Goal: Task Accomplishment & Management: Manage account settings

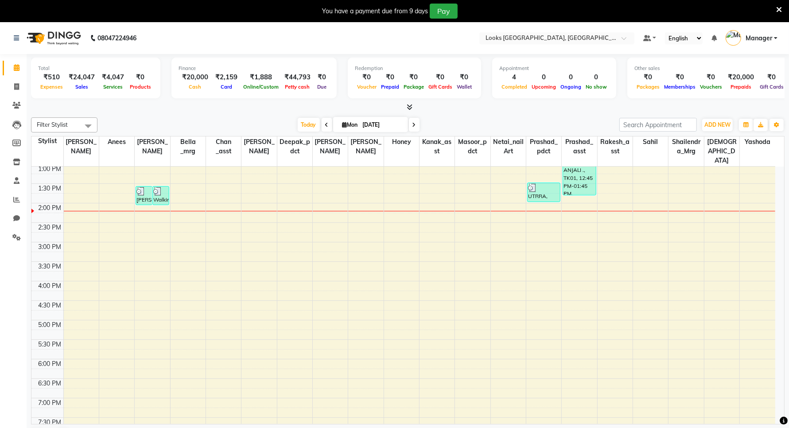
scroll to position [221, 0]
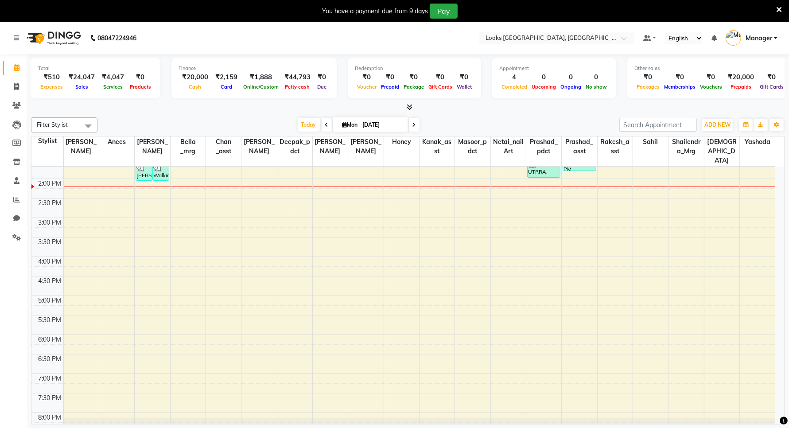
click at [91, 396] on div "8:00 AM 8:30 AM 9:00 AM 9:30 AM 10:00 AM 10:30 AM 11:00 AM 11:30 AM 12:00 PM 12…" at bounding box center [403, 198] width 744 height 506
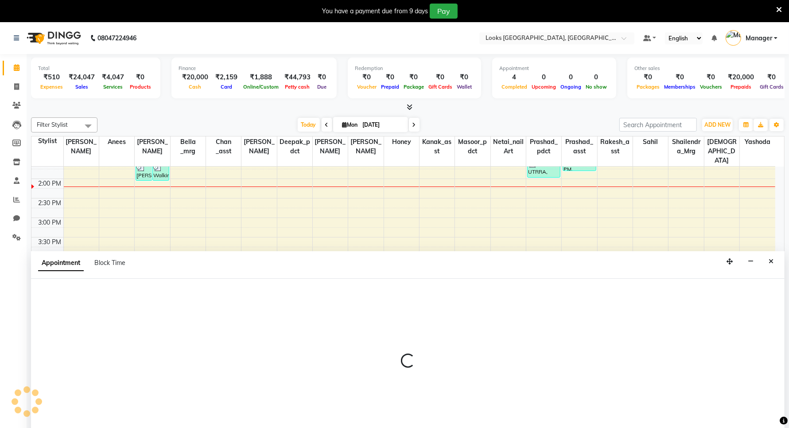
scroll to position [23, 0]
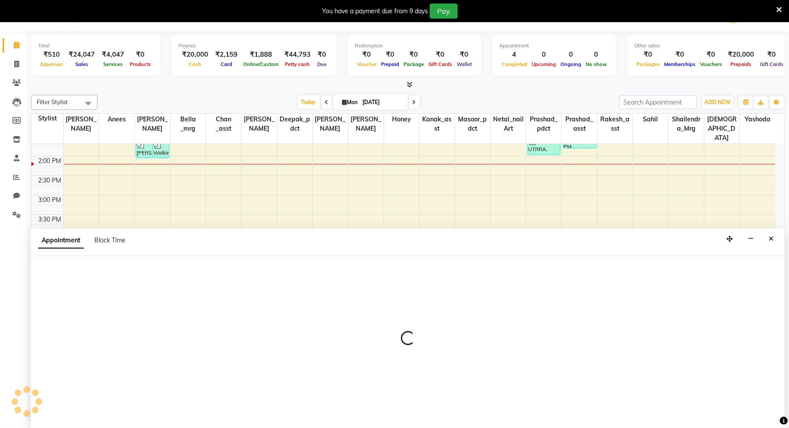
select select "90481"
select select "tentative"
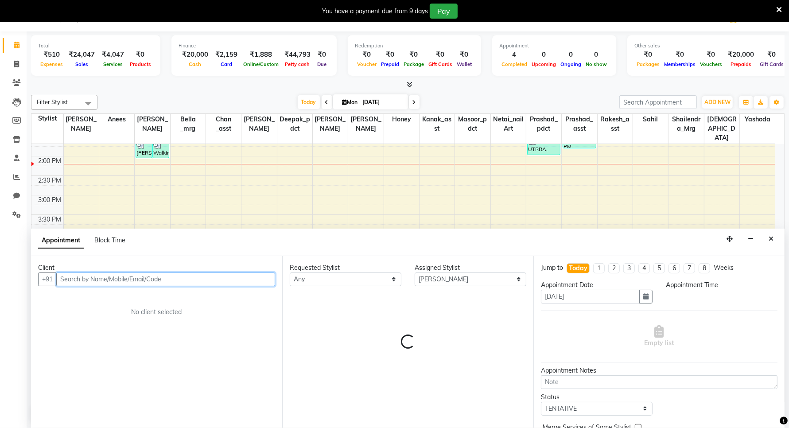
select select "1170"
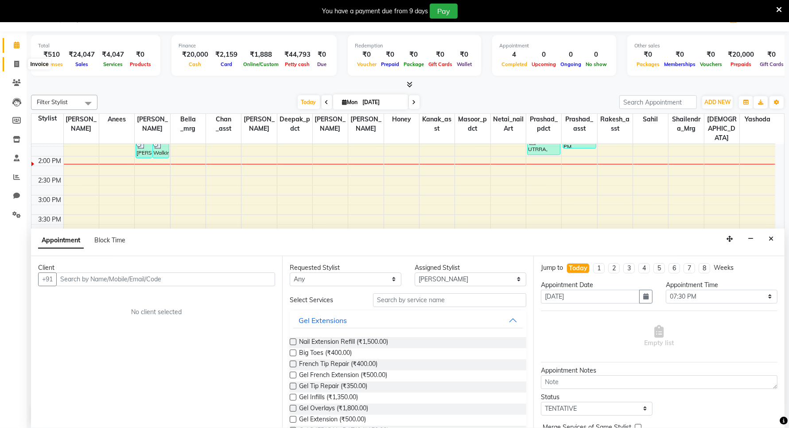
click at [16, 63] on icon at bounding box center [16, 64] width 5 height 7
select select "service"
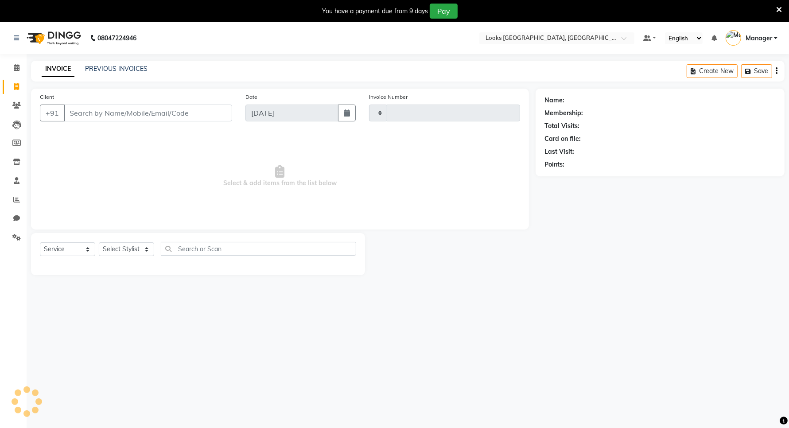
click at [112, 113] on input "Client" at bounding box center [148, 113] width 168 height 17
type input "9"
type input "5927"
select select "8941"
type input "9873948570"
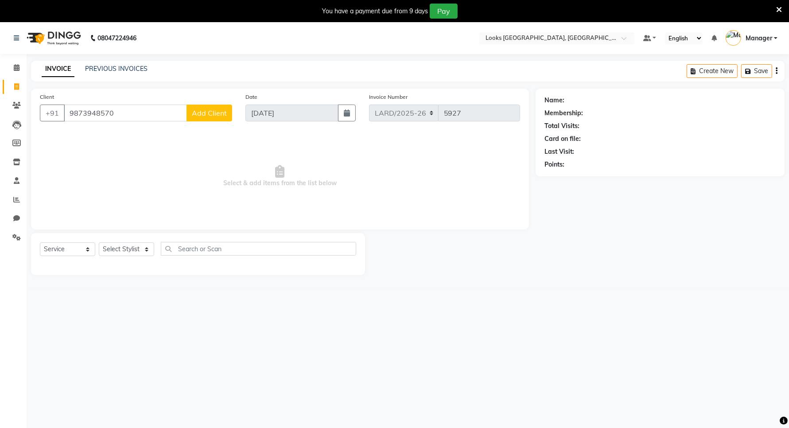
click at [221, 118] on button "Add Client" at bounding box center [209, 113] width 46 height 17
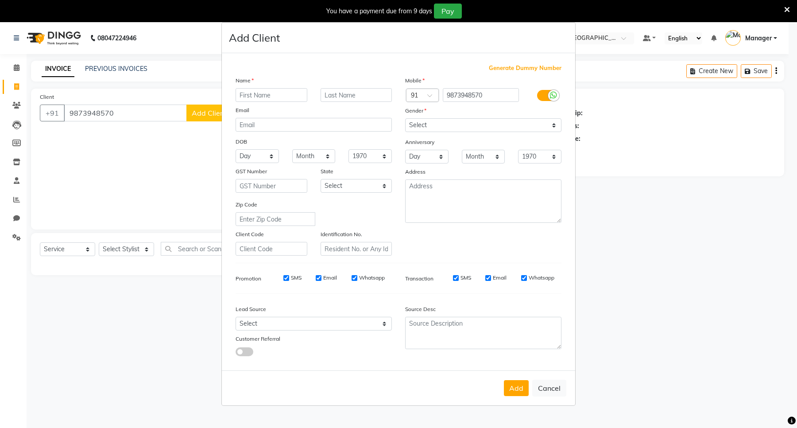
click at [275, 95] on input "text" at bounding box center [272, 95] width 72 height 14
type input "[PERSON_NAME]"
click at [340, 98] on input "text" at bounding box center [357, 95] width 72 height 14
type input "."
click at [555, 128] on select "Select [DEMOGRAPHIC_DATA] [DEMOGRAPHIC_DATA] Other Prefer Not To Say" at bounding box center [483, 125] width 156 height 14
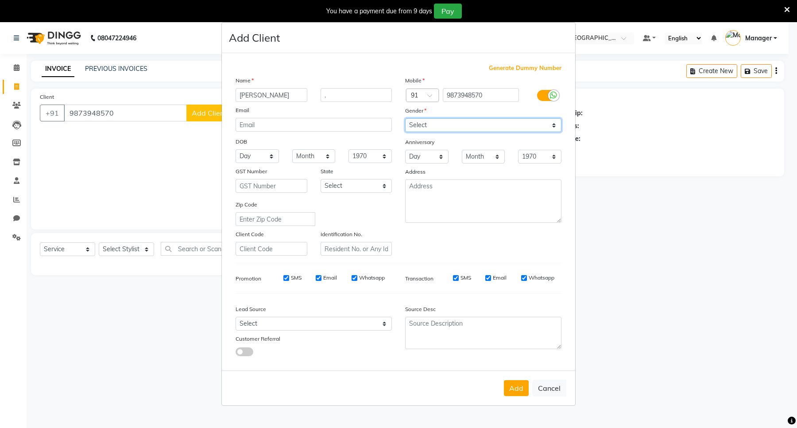
select select "[DEMOGRAPHIC_DATA]"
click at [405, 119] on select "Select [DEMOGRAPHIC_DATA] [DEMOGRAPHIC_DATA] Other Prefer Not To Say" at bounding box center [483, 125] width 156 height 14
click at [382, 186] on select "Select [GEOGRAPHIC_DATA] [GEOGRAPHIC_DATA] [GEOGRAPHIC_DATA] [GEOGRAPHIC_DATA] …" at bounding box center [357, 186] width 72 height 14
select select "13"
click at [321, 179] on select "Select [GEOGRAPHIC_DATA] [GEOGRAPHIC_DATA] [GEOGRAPHIC_DATA] [GEOGRAPHIC_DATA] …" at bounding box center [357, 186] width 72 height 14
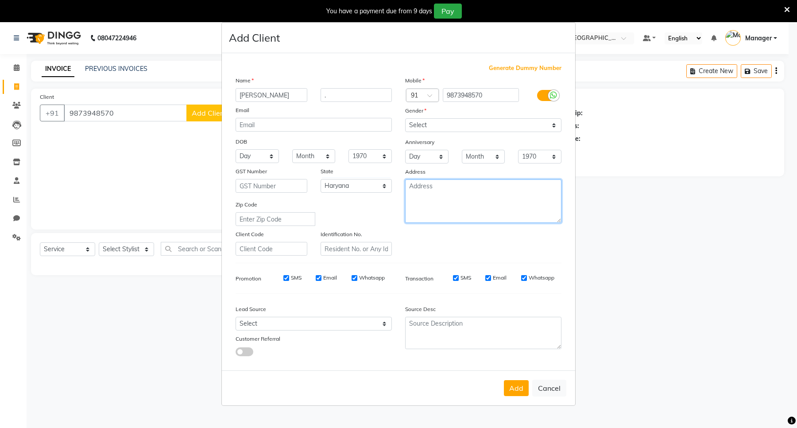
click at [437, 182] on textarea at bounding box center [483, 200] width 156 height 43
type textarea "ARDEE"
click at [514, 386] on button "Add" at bounding box center [516, 388] width 25 height 16
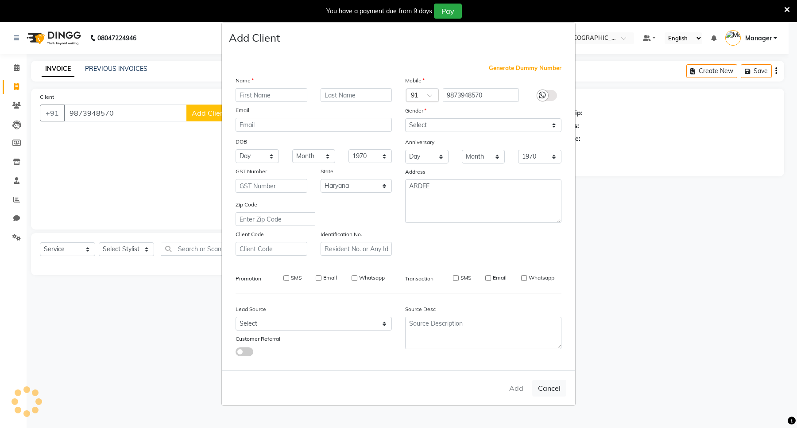
select select
select select "null"
select select
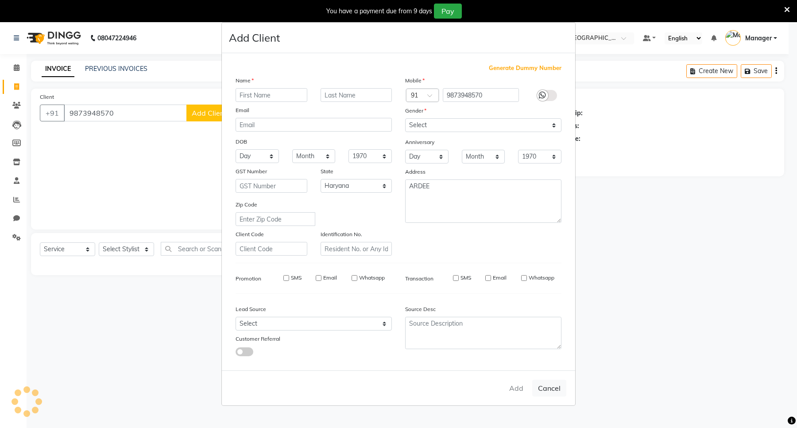
select select
checkbox input "false"
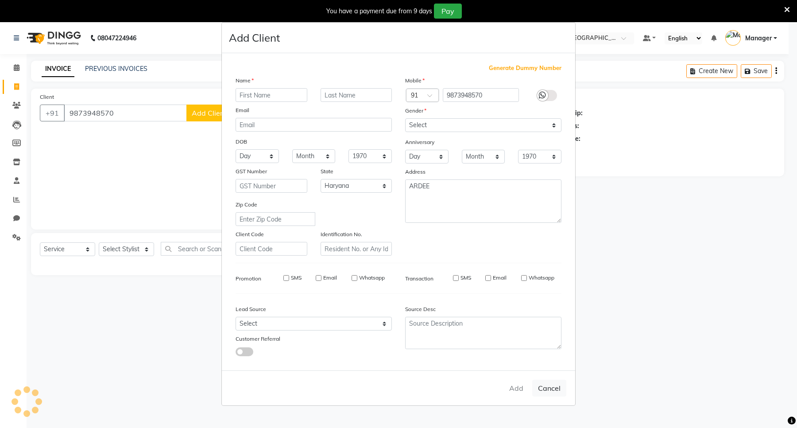
checkbox input "false"
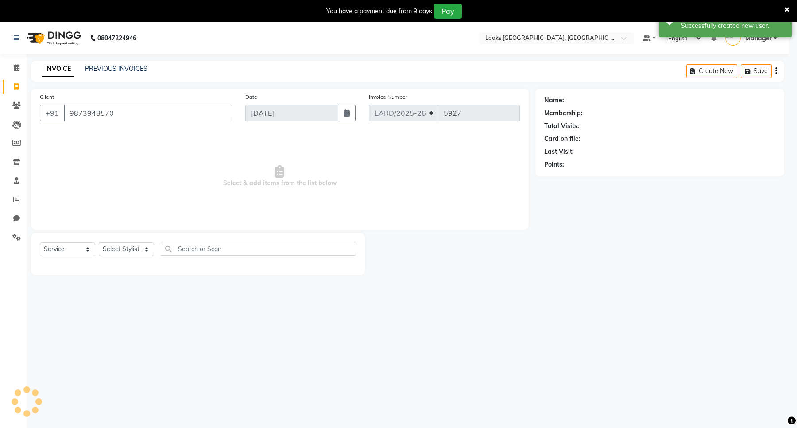
select select "1: Object"
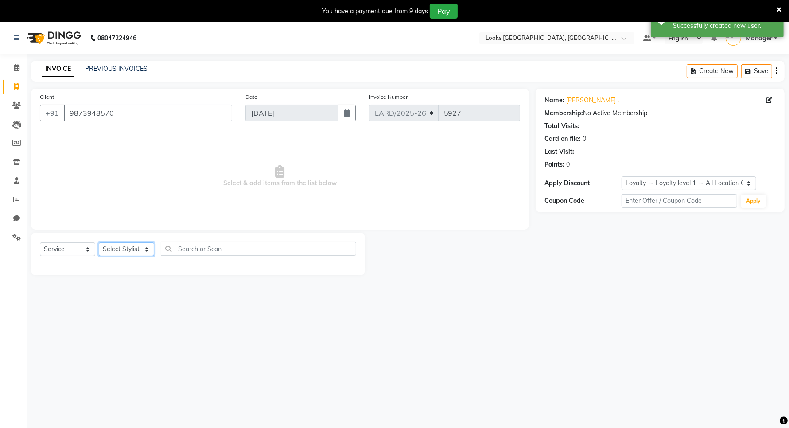
click at [127, 249] on select "Select Stylist [PERSON_NAME] _mrg [PERSON_NAME] _asst [PERSON_NAME] [PERSON_NAM…" at bounding box center [126, 249] width 55 height 14
select select "90483"
click at [99, 242] on select "Select Stylist [PERSON_NAME] _mrg [PERSON_NAME] _asst [PERSON_NAME] [PERSON_NAM…" at bounding box center [126, 249] width 55 height 14
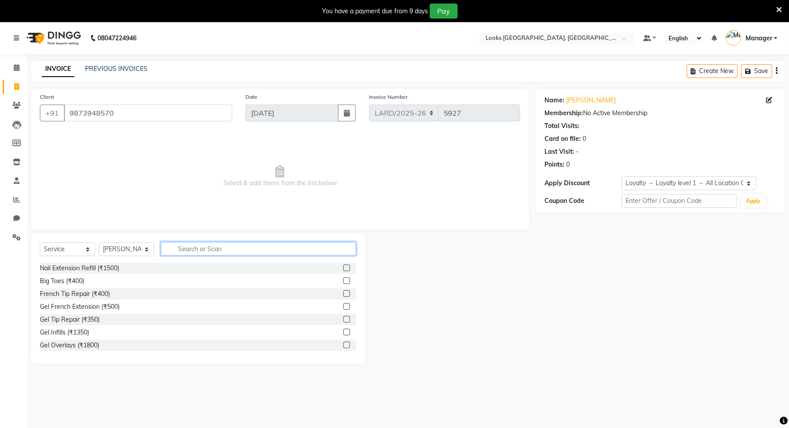
click at [229, 251] on input "text" at bounding box center [258, 249] width 195 height 14
type input "EYE"
click at [343, 306] on label at bounding box center [346, 306] width 7 height 7
click at [343, 306] on input "checkbox" at bounding box center [346, 307] width 6 height 6
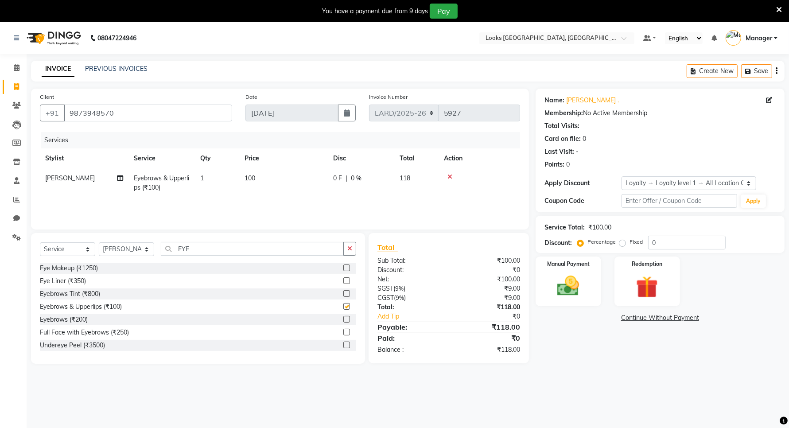
checkbox input "false"
click at [147, 252] on select "Select Stylist [PERSON_NAME] _mrg [PERSON_NAME] _asst [PERSON_NAME] [PERSON_NAM…" at bounding box center [126, 249] width 55 height 14
select select "90495"
click at [99, 242] on select "Select Stylist [PERSON_NAME] _mrg [PERSON_NAME] _asst [PERSON_NAME] [PERSON_NAM…" at bounding box center [126, 249] width 55 height 14
click at [227, 248] on input "EYE" at bounding box center [252, 249] width 183 height 14
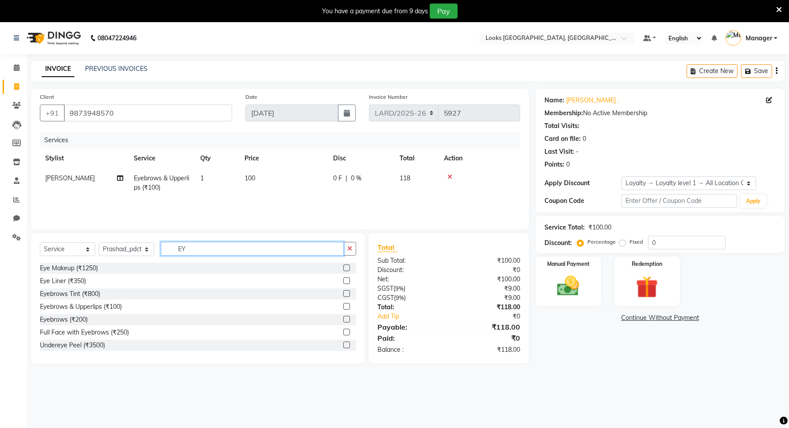
type input "E"
type input "H"
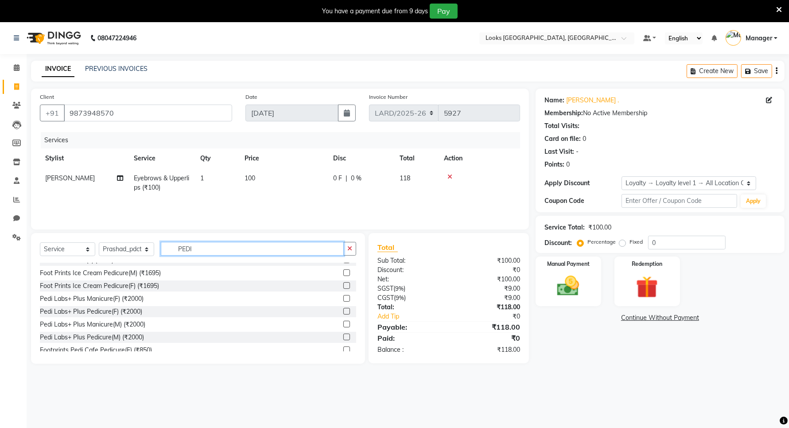
scroll to position [129, 0]
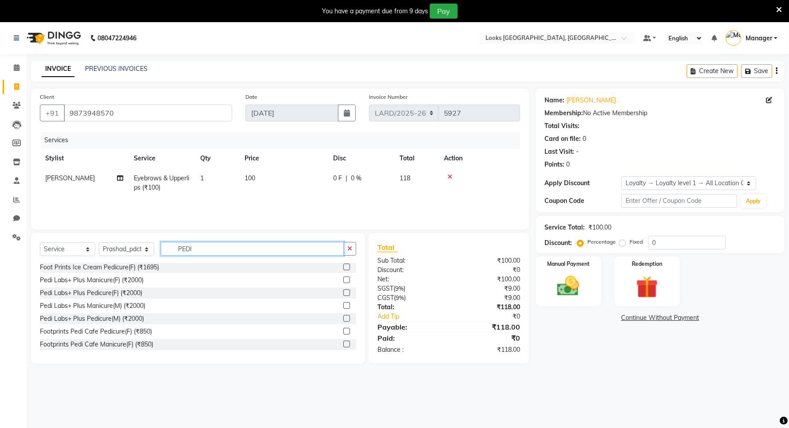
type input "PEDI"
click at [343, 331] on label at bounding box center [346, 331] width 7 height 7
click at [343, 331] on input "checkbox" at bounding box center [346, 332] width 6 height 6
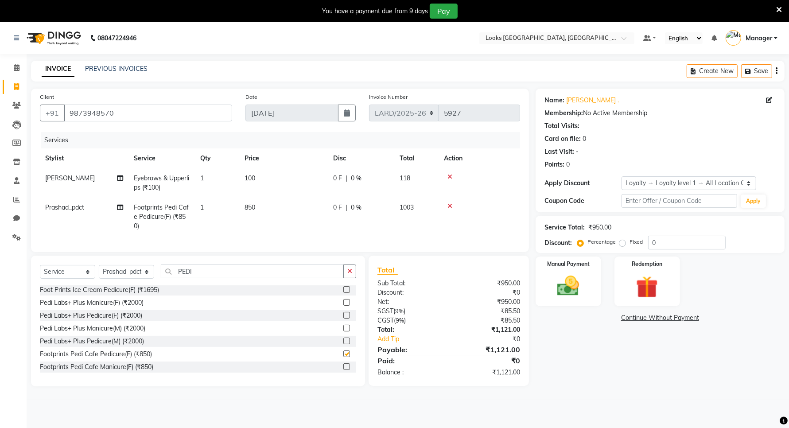
checkbox input "false"
click at [260, 176] on td "100" at bounding box center [283, 182] width 89 height 29
select select "90483"
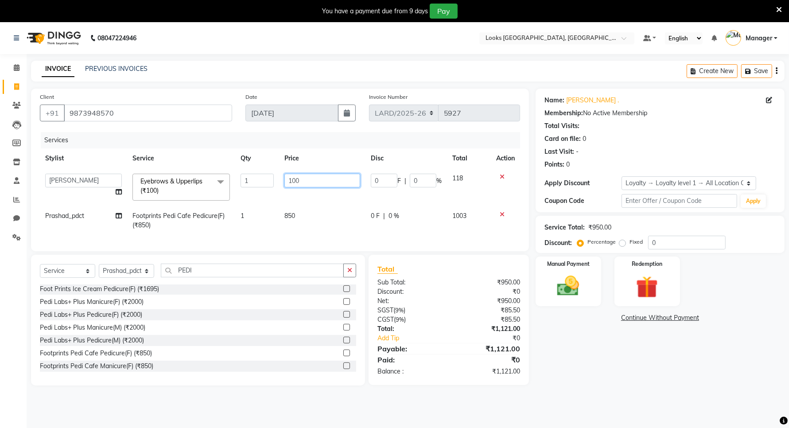
click at [314, 182] on input "100" at bounding box center [322, 181] width 76 height 14
type input "1"
type input "200"
click at [612, 362] on div "Name: [PERSON_NAME] . Membership: No Active Membership Total Visits: Card on fi…" at bounding box center [663, 237] width 256 height 297
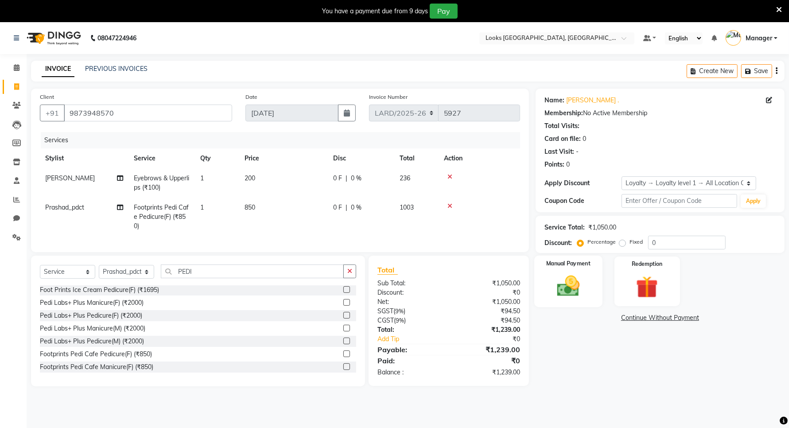
click at [561, 284] on img at bounding box center [568, 286] width 37 height 27
click at [624, 319] on span "CASH" at bounding box center [626, 318] width 19 height 10
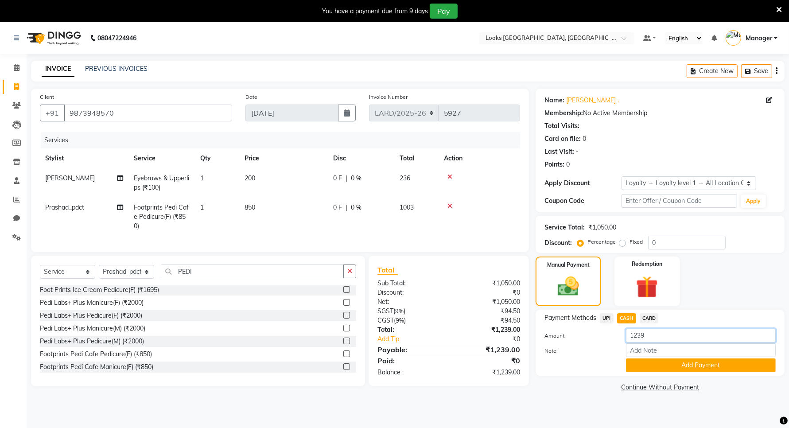
click at [654, 341] on input "1239" at bounding box center [701, 336] width 150 height 14
type input "1"
type input "1000"
click at [674, 366] on button "Add Payment" at bounding box center [701, 365] width 150 height 14
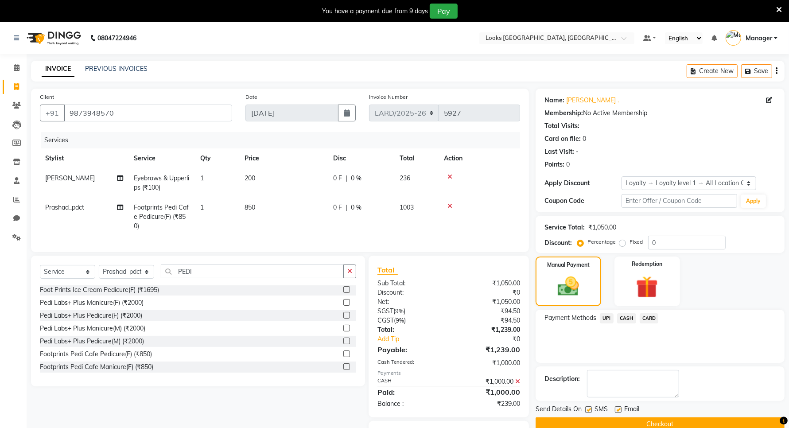
click at [609, 320] on span "UPI" at bounding box center [607, 318] width 14 height 10
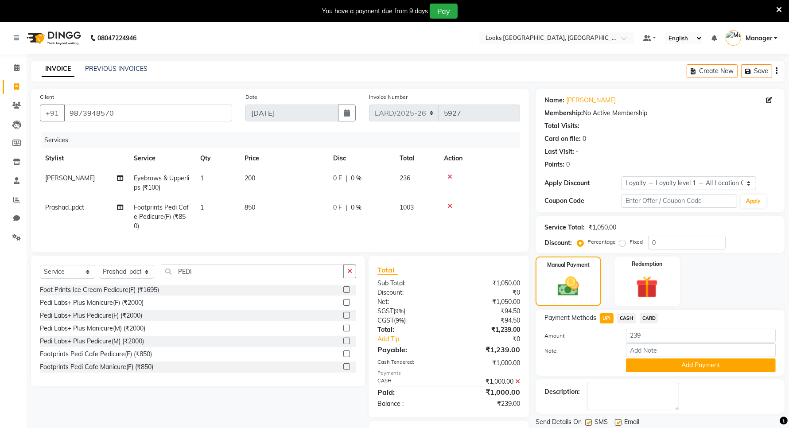
scroll to position [54, 0]
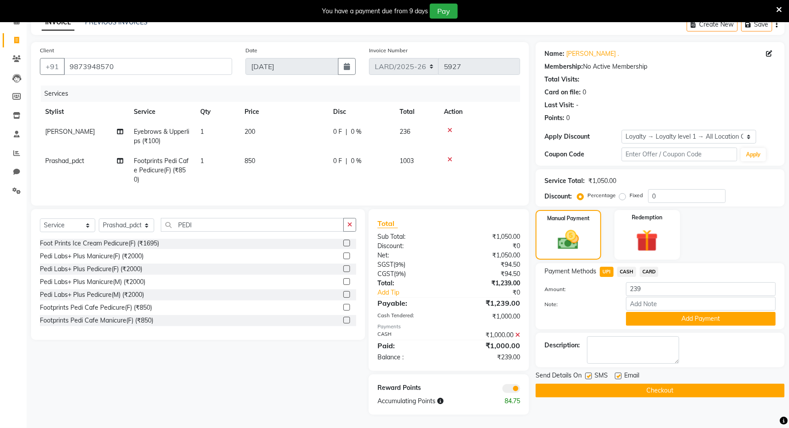
click at [671, 384] on button "Checkout" at bounding box center [659, 391] width 249 height 14
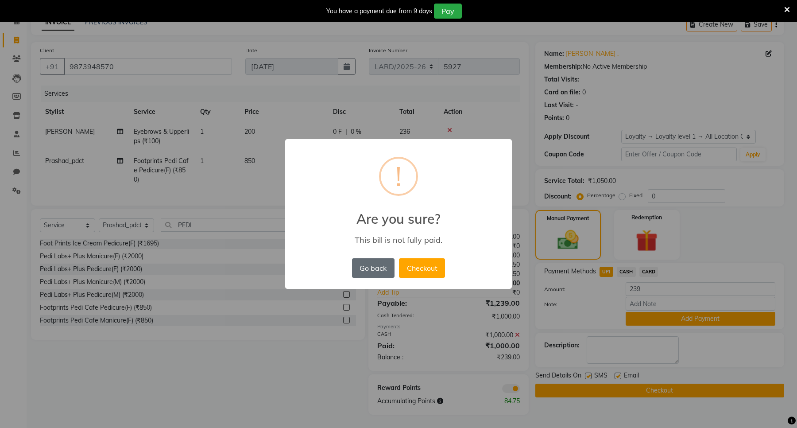
click at [383, 272] on button "Go back" at bounding box center [373, 267] width 43 height 19
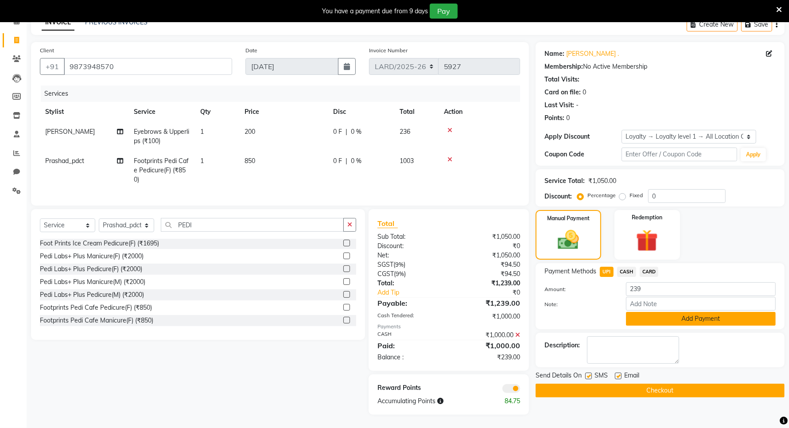
click at [689, 312] on button "Add Payment" at bounding box center [701, 319] width 150 height 14
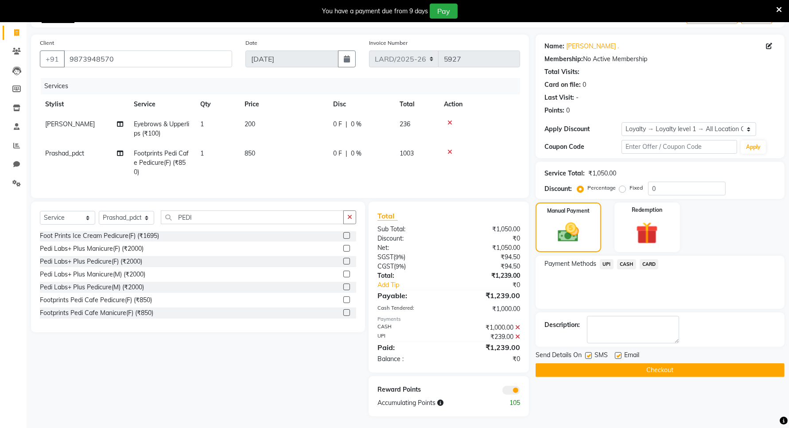
click at [676, 375] on button "Checkout" at bounding box center [659, 370] width 249 height 14
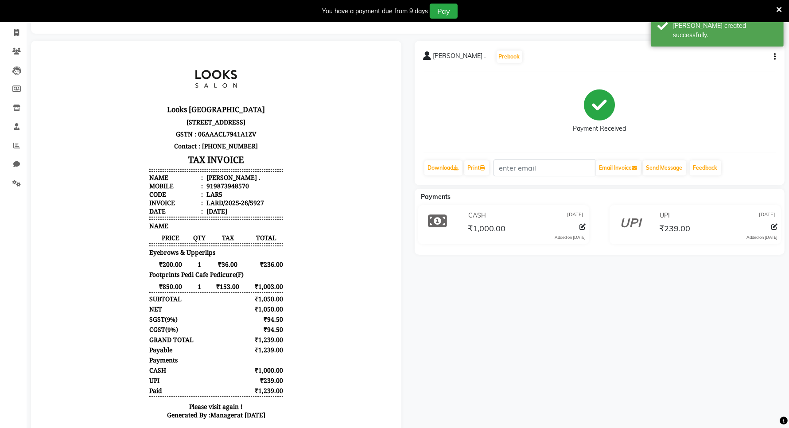
scroll to position [7, 0]
click at [18, 34] on icon at bounding box center [16, 32] width 5 height 7
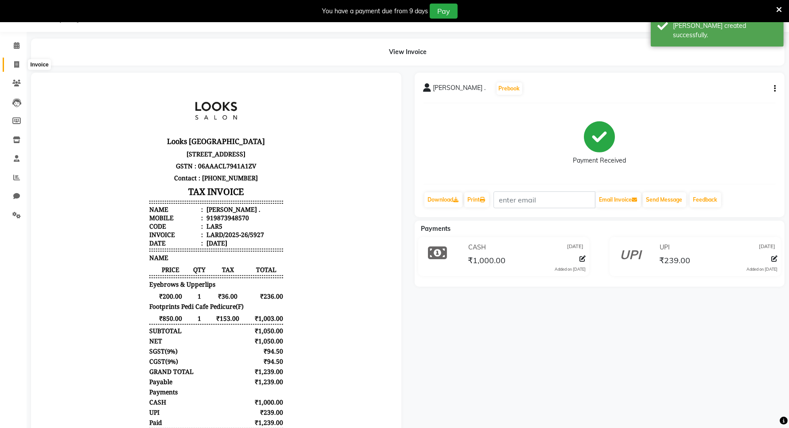
select select "service"
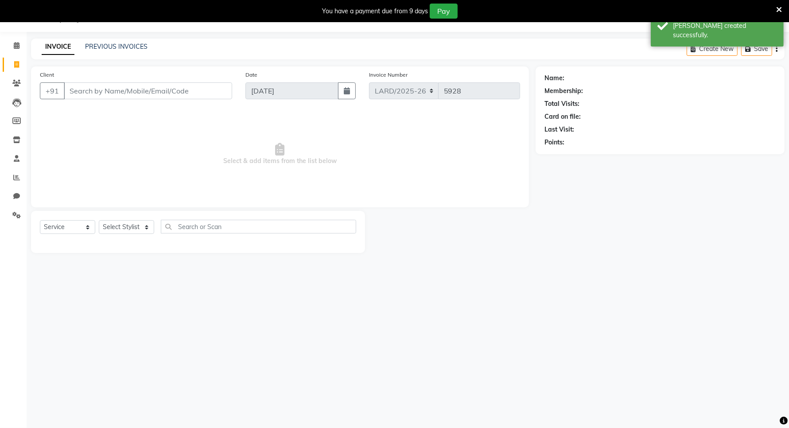
click at [116, 90] on input "Client" at bounding box center [148, 90] width 168 height 17
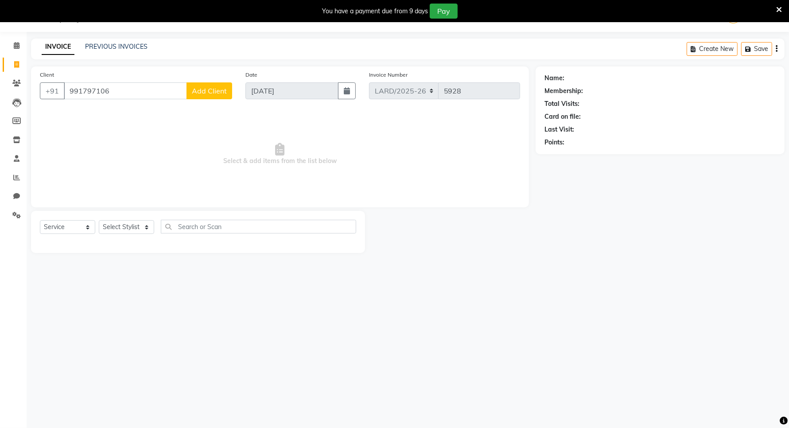
type input "991797106"
click at [227, 91] on button "Add Client" at bounding box center [209, 90] width 46 height 17
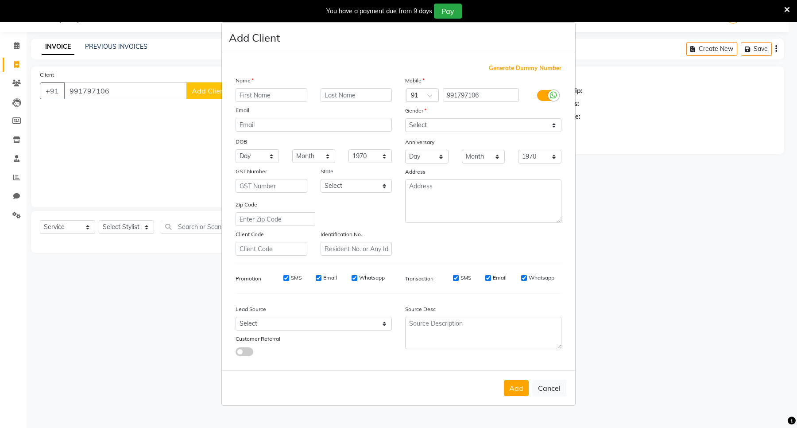
click at [119, 93] on ngb-modal-window "Add Client Generate Dummy Number Name Email DOB Day 01 02 03 04 05 06 07 08 09 …" at bounding box center [398, 214] width 797 height 428
click at [116, 87] on ngb-modal-window "Add Client Generate Dummy Number Name Email DOB Day 01 02 03 04 05 06 07 08 09 …" at bounding box center [398, 214] width 797 height 428
click at [547, 384] on button "Cancel" at bounding box center [549, 388] width 34 height 17
select select
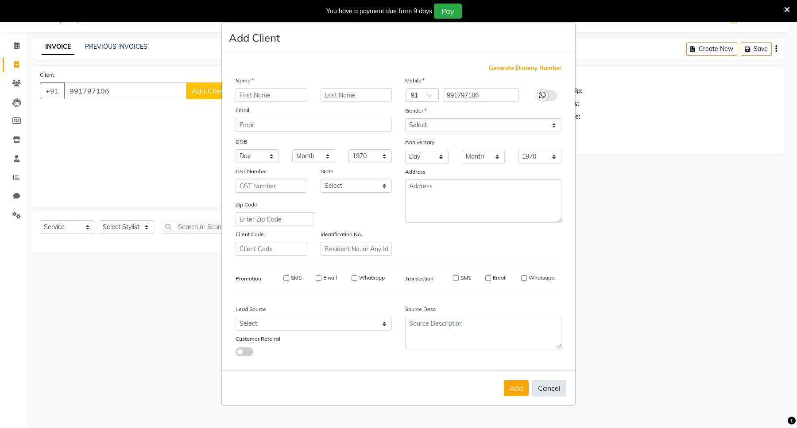
select select
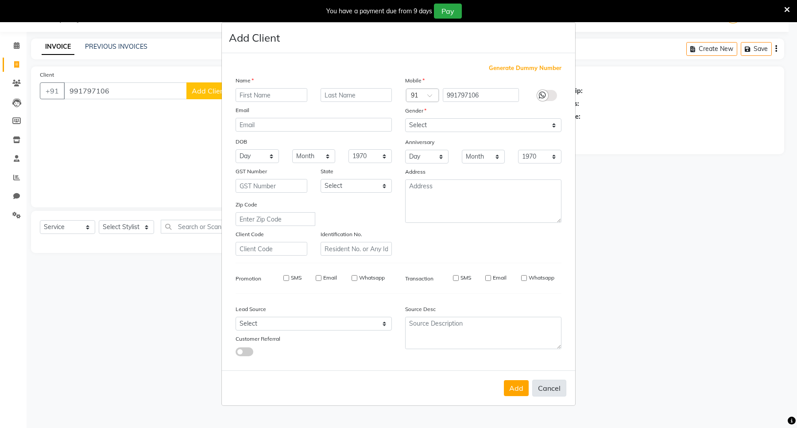
checkbox input "false"
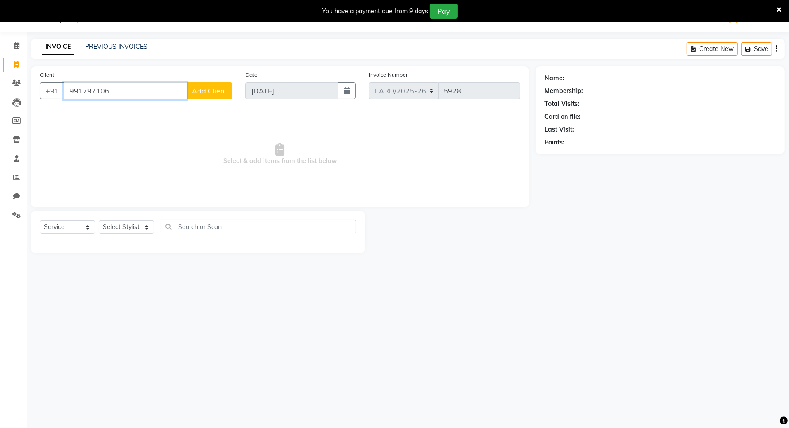
click at [142, 88] on input "991797106" at bounding box center [125, 90] width 123 height 17
type input "9"
type input "9971971060"
click at [206, 84] on button "Add Client" at bounding box center [209, 90] width 46 height 17
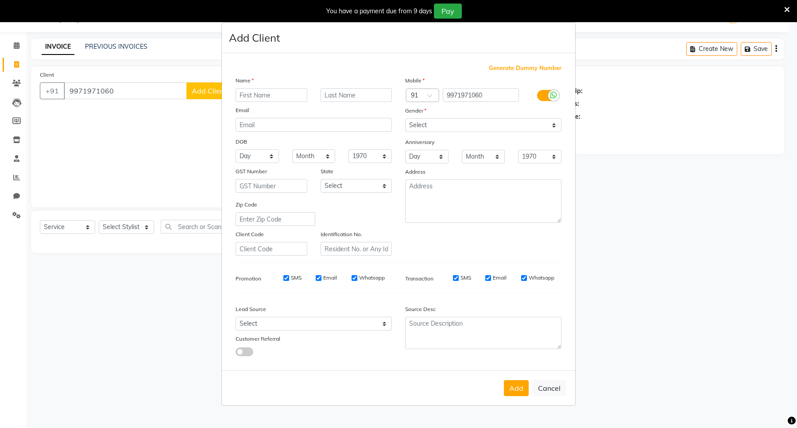
click at [267, 96] on input "text" at bounding box center [272, 95] width 72 height 14
type input "[PERSON_NAME]"
click at [364, 90] on input "text" at bounding box center [357, 95] width 72 height 14
type input "."
click at [462, 125] on select "Select [DEMOGRAPHIC_DATA] [DEMOGRAPHIC_DATA] Other Prefer Not To Say" at bounding box center [483, 125] width 156 height 14
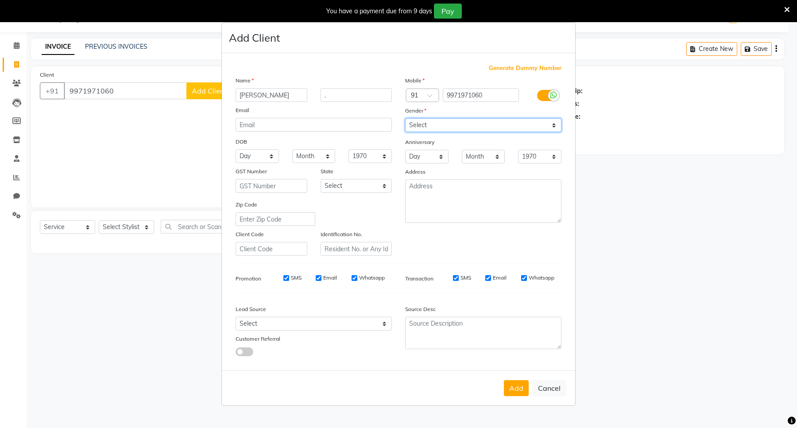
select select "[DEMOGRAPHIC_DATA]"
click at [405, 119] on select "Select [DEMOGRAPHIC_DATA] [DEMOGRAPHIC_DATA] Other Prefer Not To Say" at bounding box center [483, 125] width 156 height 14
click at [364, 190] on select "Select [GEOGRAPHIC_DATA] [GEOGRAPHIC_DATA] [GEOGRAPHIC_DATA] [GEOGRAPHIC_DATA] …" at bounding box center [357, 186] width 72 height 14
select select "13"
click at [321, 179] on select "Select [GEOGRAPHIC_DATA] [GEOGRAPHIC_DATA] [GEOGRAPHIC_DATA] [GEOGRAPHIC_DATA] …" at bounding box center [357, 186] width 72 height 14
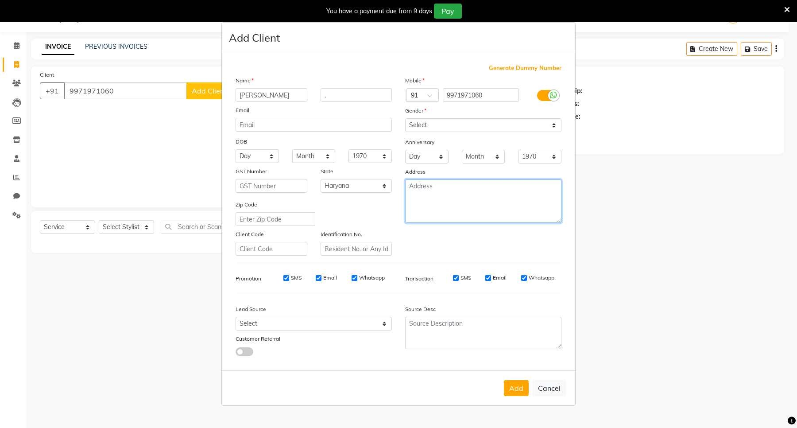
click at [453, 191] on textarea at bounding box center [483, 200] width 156 height 43
type textarea "ARDEE"
click at [516, 384] on button "Add" at bounding box center [516, 388] width 25 height 16
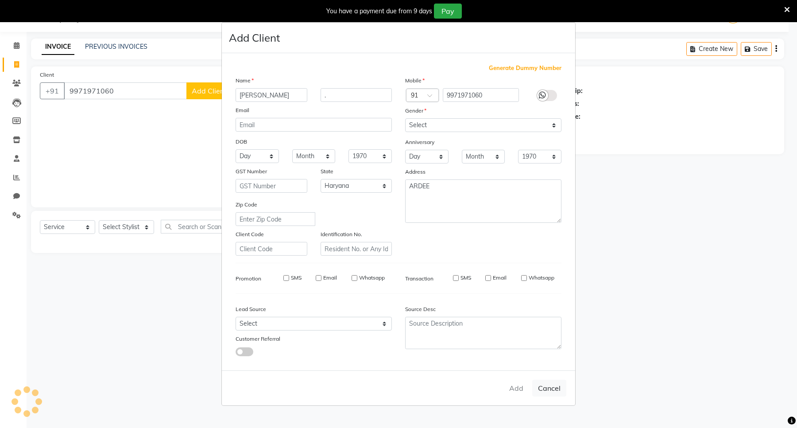
select select
select select "null"
select select
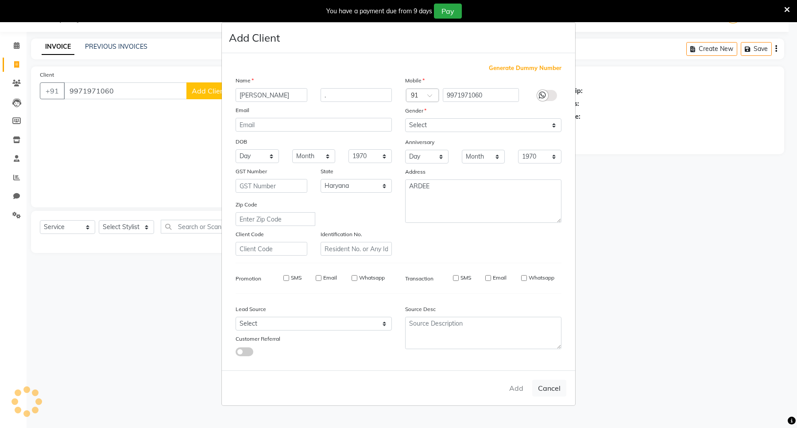
select select
checkbox input "false"
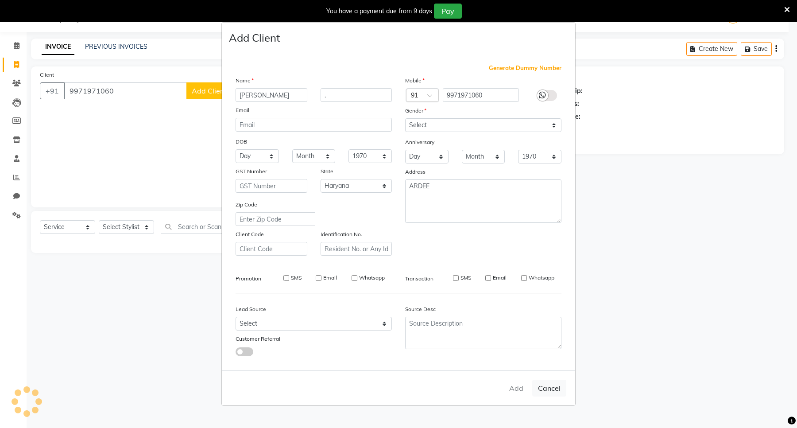
checkbox input "false"
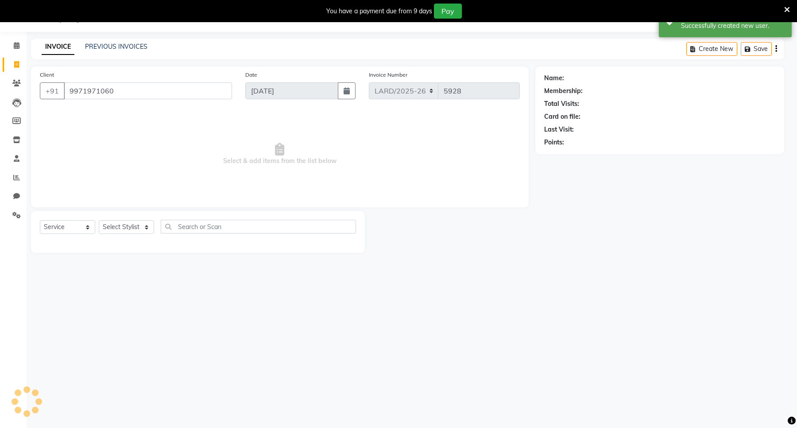
select select "1: Object"
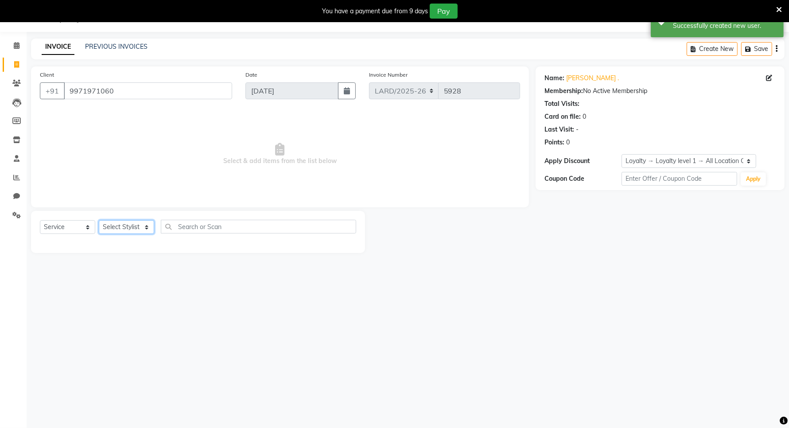
click at [147, 226] on select "Select Stylist [PERSON_NAME] _mrg [PERSON_NAME] _asst [PERSON_NAME] [PERSON_NAM…" at bounding box center [126, 227] width 55 height 14
select select "90498"
click at [99, 220] on select "Select Stylist [PERSON_NAME] _mrg [PERSON_NAME] _asst [PERSON_NAME] [PERSON_NAM…" at bounding box center [126, 227] width 55 height 14
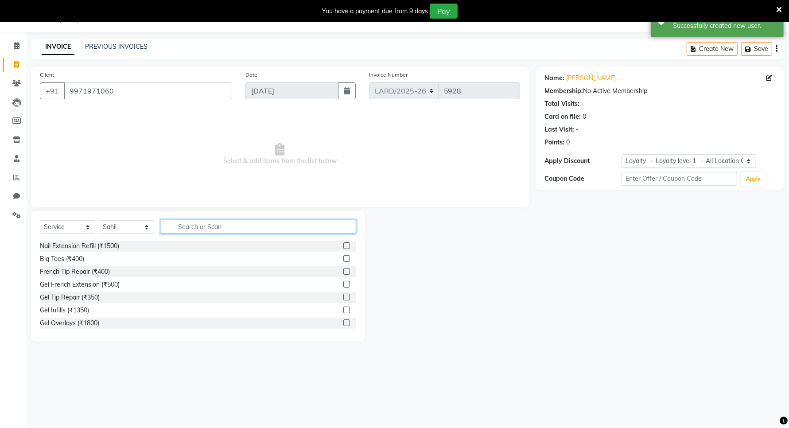
click at [261, 226] on input "text" at bounding box center [258, 227] width 195 height 14
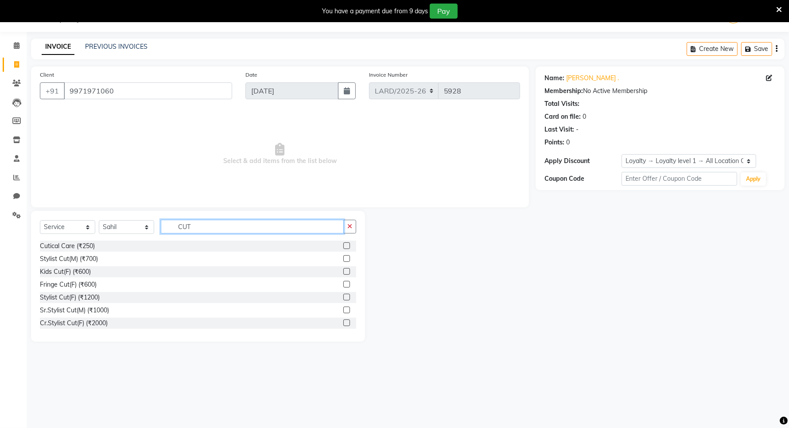
type input "CUT"
drag, startPoint x: 338, startPoint y: 258, endPoint x: 214, endPoint y: 260, distance: 124.0
click at [343, 258] on label at bounding box center [346, 258] width 7 height 7
click at [343, 258] on input "checkbox" at bounding box center [346, 259] width 6 height 6
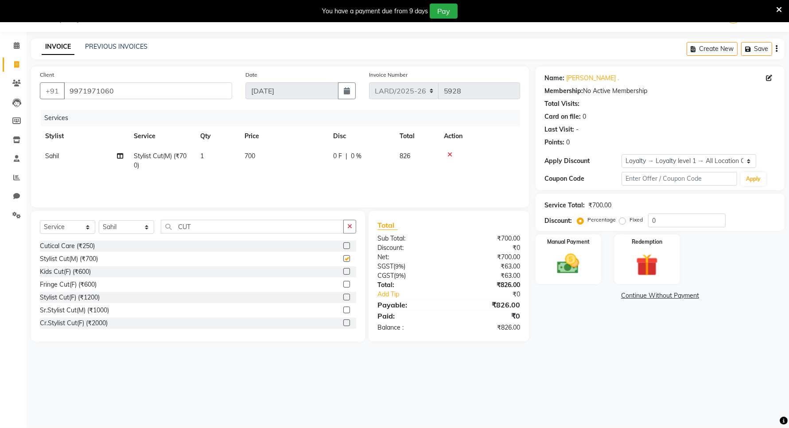
checkbox input "false"
click at [196, 227] on input "CUT" at bounding box center [252, 227] width 183 height 14
type input "C"
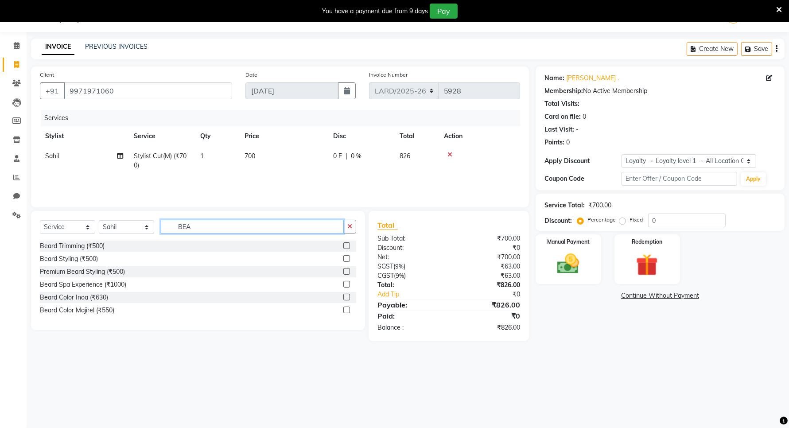
type input "BEA"
click at [345, 247] on label at bounding box center [346, 245] width 7 height 7
click at [345, 247] on input "checkbox" at bounding box center [346, 246] width 6 height 6
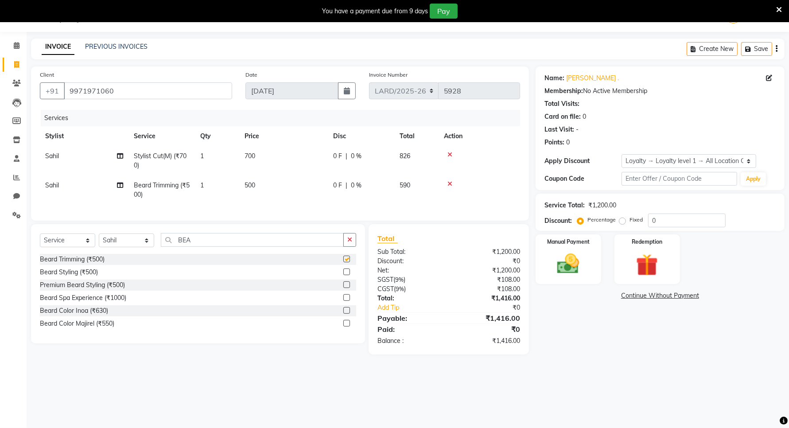
checkbox input "false"
click at [264, 185] on td "500" at bounding box center [283, 189] width 89 height 29
select select "90498"
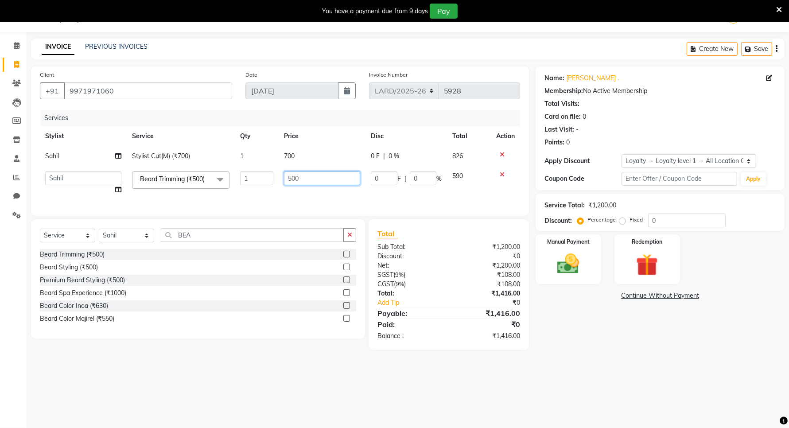
click at [309, 180] on input "500" at bounding box center [322, 178] width 76 height 14
type input "5"
type input "400"
click at [306, 155] on td "700" at bounding box center [322, 156] width 87 height 20
select select "90498"
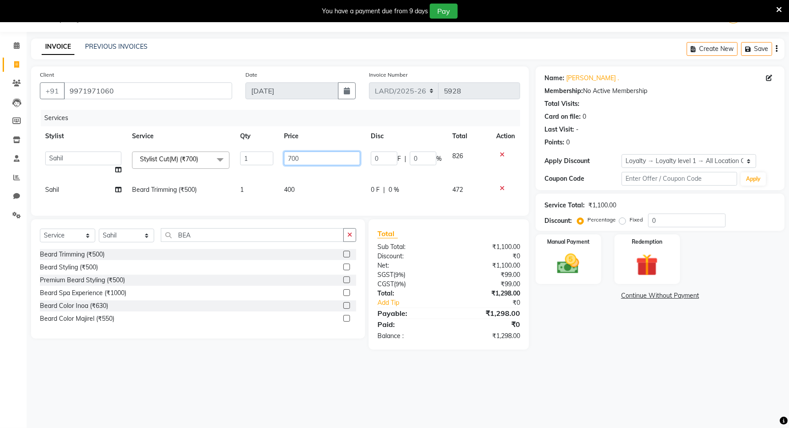
click at [308, 158] on input "700" at bounding box center [322, 158] width 76 height 14
type input "7"
type input "800"
click at [357, 383] on div "08047224946 Select Location × Looks [GEOGRAPHIC_DATA], Gurgaon Default Panel My…" at bounding box center [394, 214] width 789 height 428
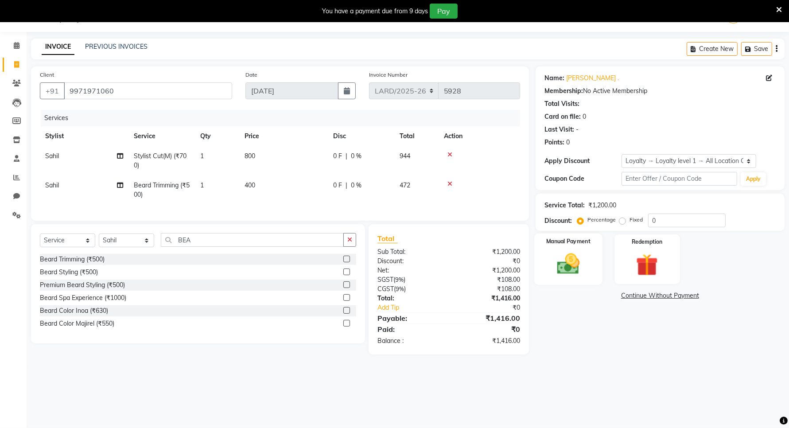
click at [568, 262] on img at bounding box center [568, 264] width 37 height 27
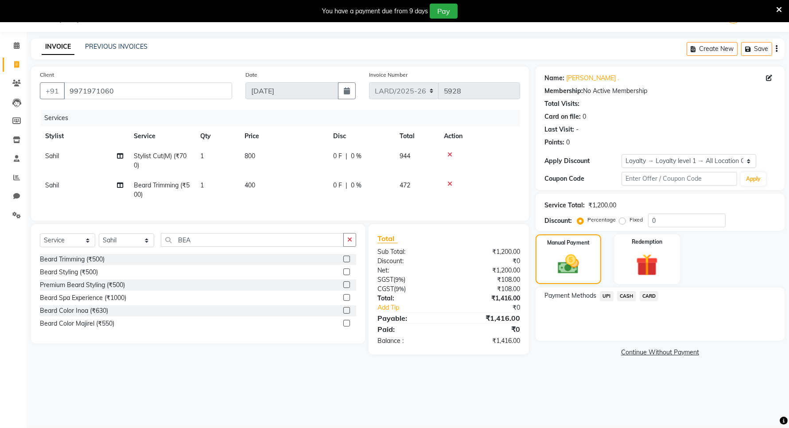
click at [648, 297] on span "CARD" at bounding box center [649, 296] width 19 height 10
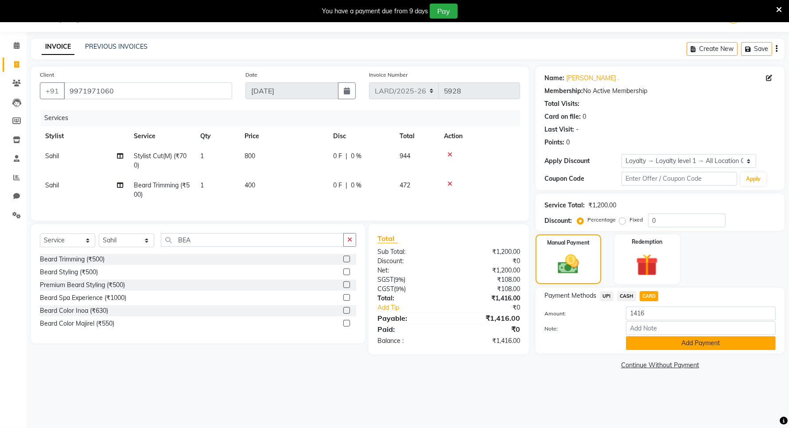
click at [689, 343] on button "Add Payment" at bounding box center [701, 343] width 150 height 14
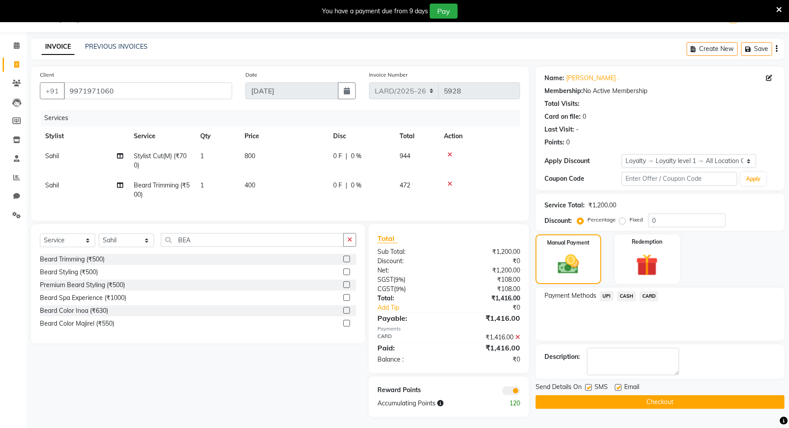
click at [661, 400] on button "Checkout" at bounding box center [659, 402] width 249 height 14
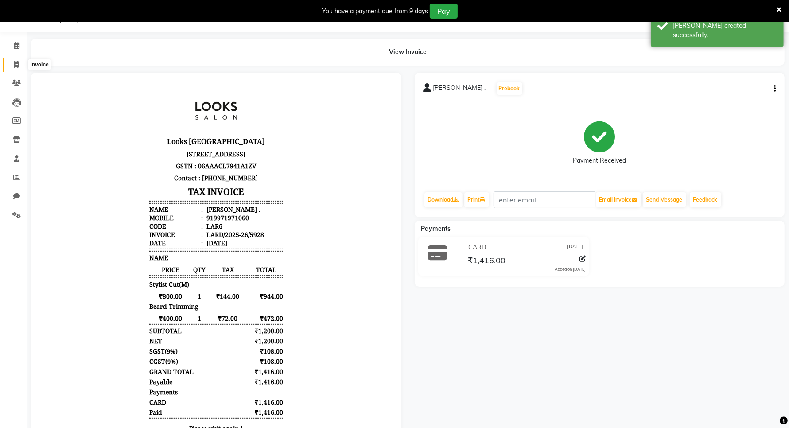
click at [16, 62] on icon at bounding box center [16, 64] width 5 height 7
select select "service"
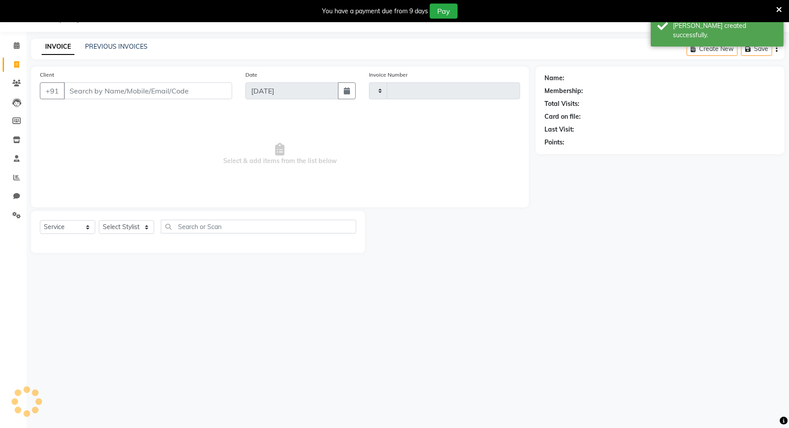
type input "5929"
select select "8941"
click at [15, 61] on icon at bounding box center [16, 64] width 5 height 7
select select "service"
type input "5929"
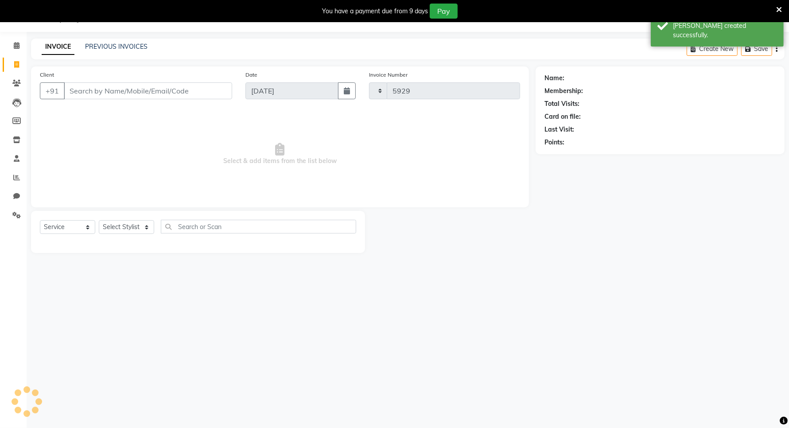
select select "8941"
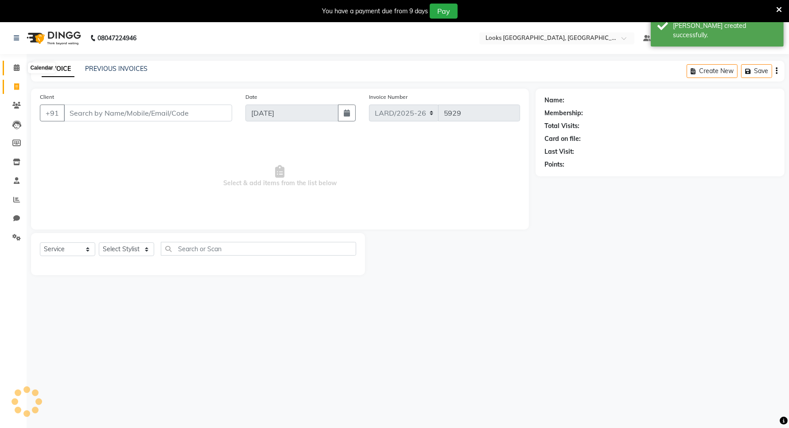
click at [16, 70] on icon at bounding box center [17, 67] width 6 height 7
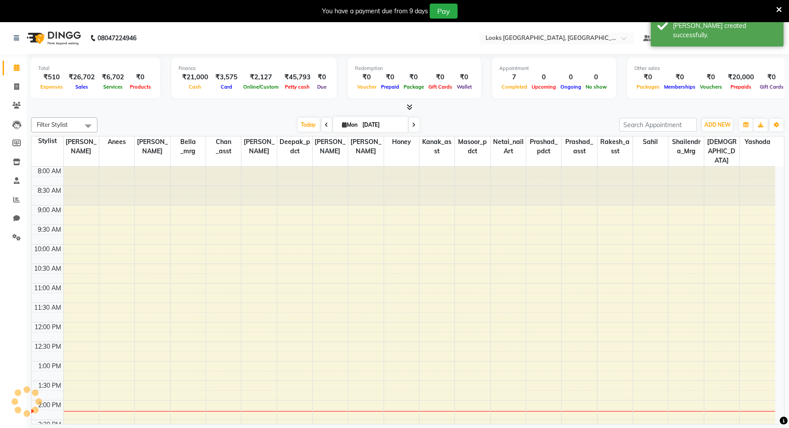
scroll to position [229, 0]
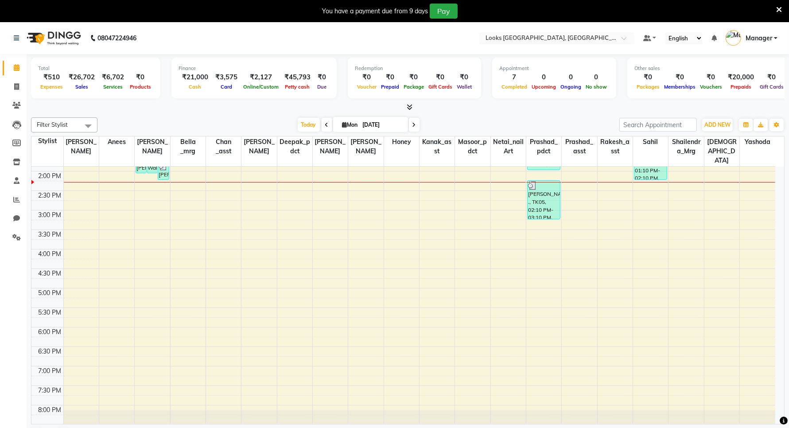
click at [777, 8] on icon at bounding box center [779, 10] width 6 height 8
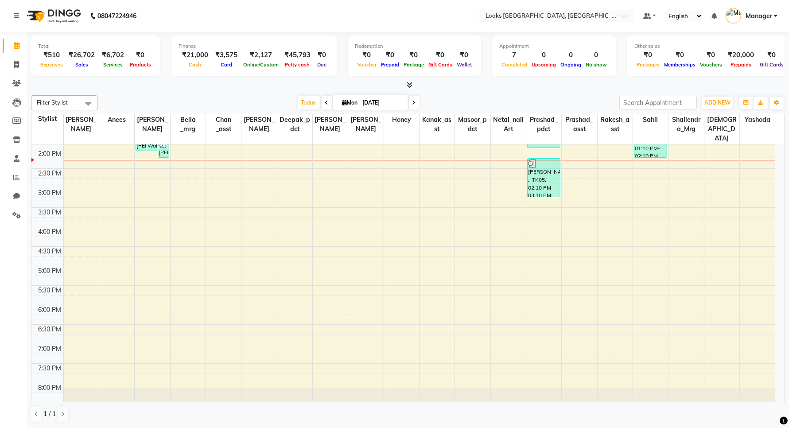
click at [408, 85] on icon at bounding box center [410, 84] width 6 height 7
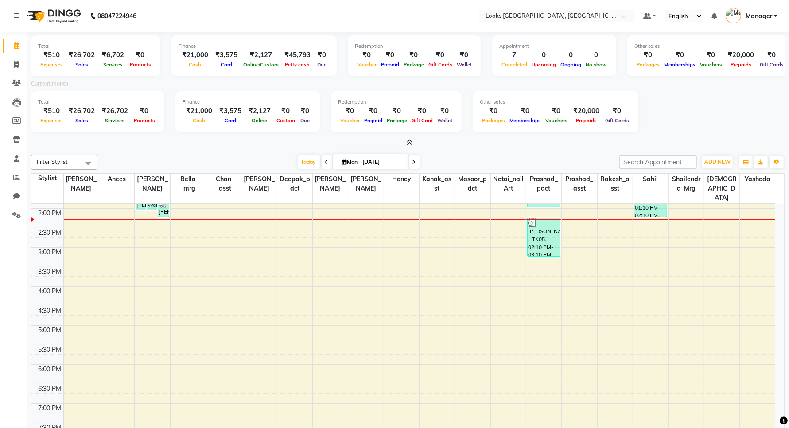
click at [52, 65] on span "Expenses" at bounding box center [51, 65] width 27 height 6
click at [49, 54] on div "₹510" at bounding box center [51, 55] width 27 height 10
click at [675, 110] on div "Total ₹510 Expenses ₹26,702 Sales ₹26,702 Services ₹0 Products Finance ₹21,000 …" at bounding box center [407, 112] width 753 height 43
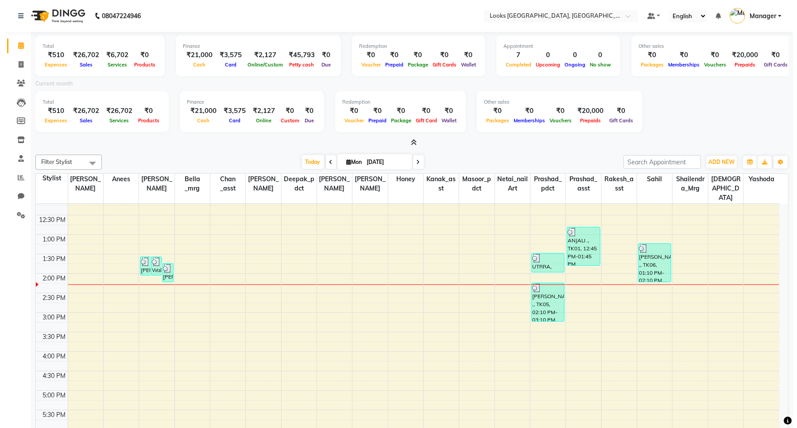
scroll to position [174, 0]
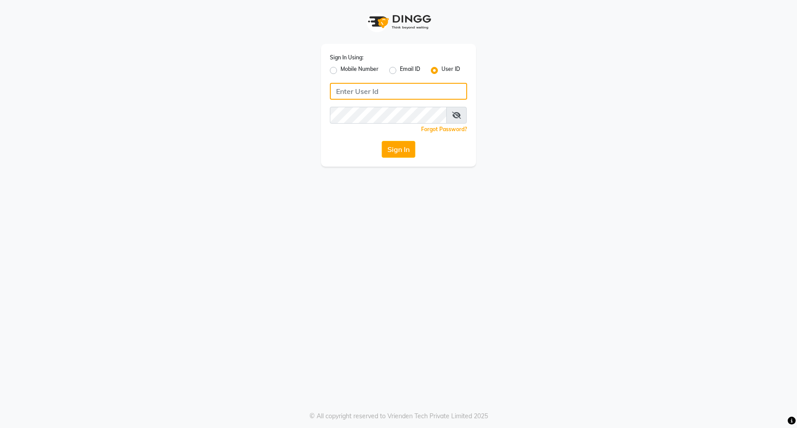
click at [418, 91] on input "Username" at bounding box center [398, 91] width 137 height 17
click at [561, 110] on div "Sign In Using: Mobile Number Email ID User ID Remember me Forgot Password? Sign…" at bounding box center [398, 83] width 505 height 167
click at [376, 89] on input "Username" at bounding box center [398, 91] width 137 height 17
type input "e3898-01"
click at [393, 151] on button "Sign In" at bounding box center [399, 149] width 34 height 17
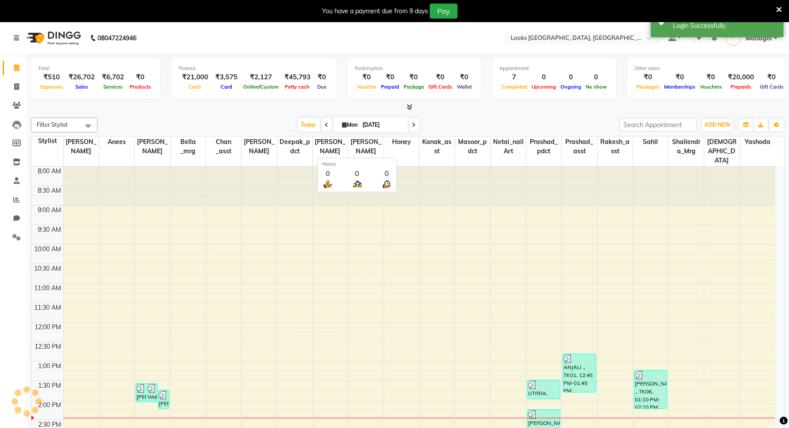
select select "en"
click at [19, 92] on link "Invoice" at bounding box center [13, 87] width 21 height 15
select select "service"
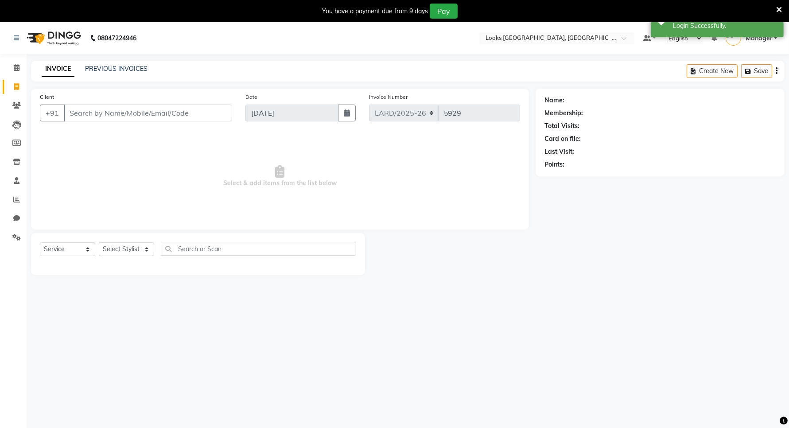
click at [111, 114] on input "Client" at bounding box center [148, 113] width 168 height 17
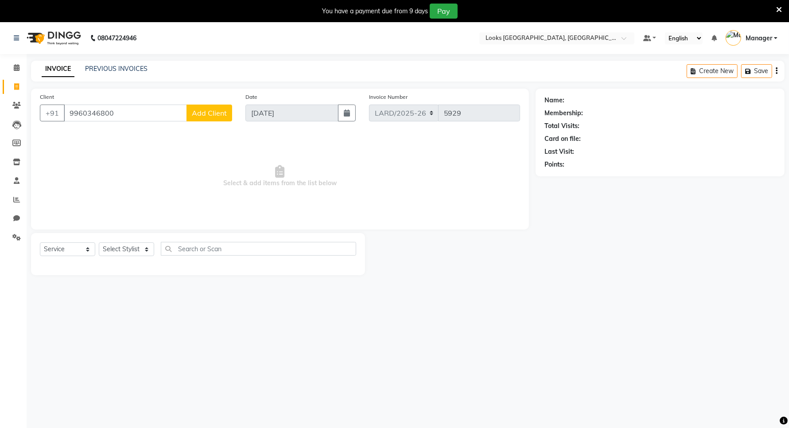
type input "9960346800"
click at [198, 113] on span "Add Client" at bounding box center [209, 113] width 35 height 9
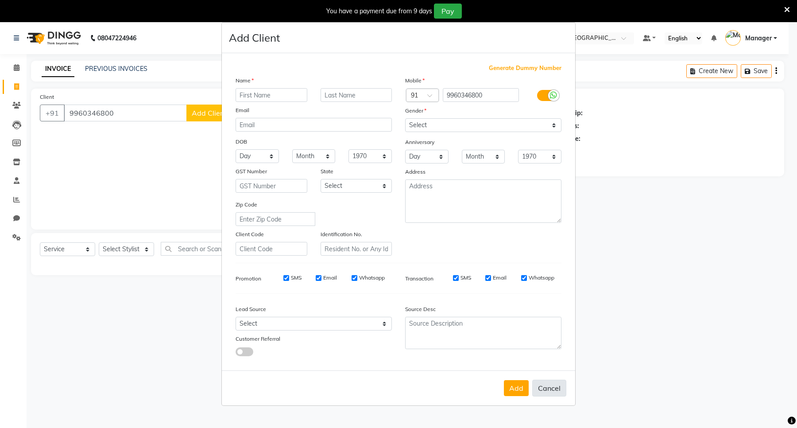
click at [552, 388] on button "Cancel" at bounding box center [549, 388] width 34 height 17
select select
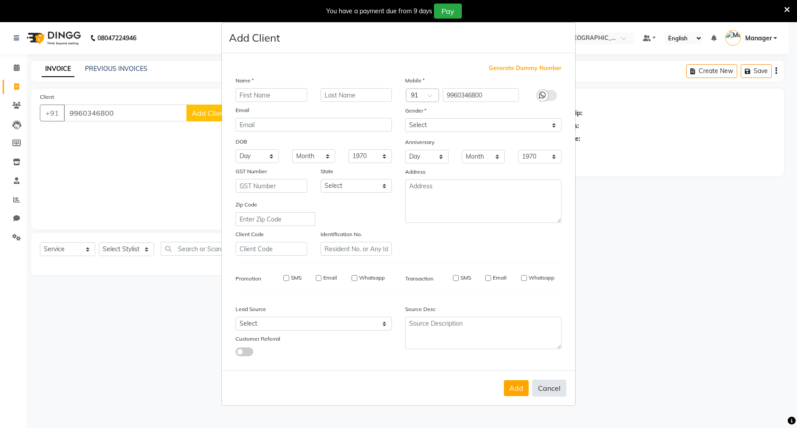
select select
checkbox input "false"
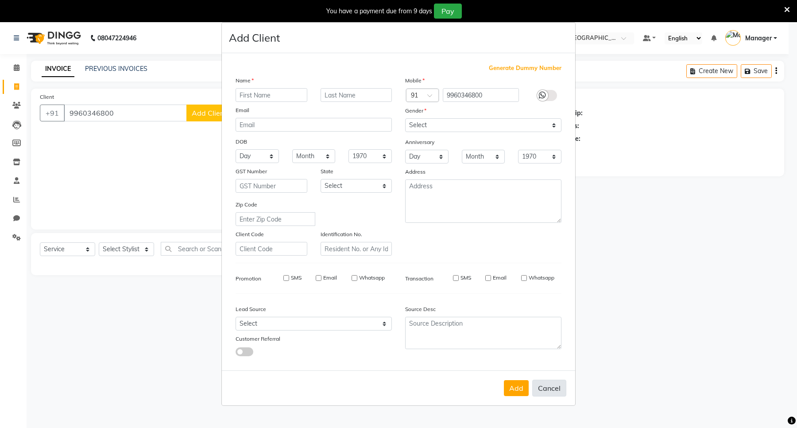
checkbox input "false"
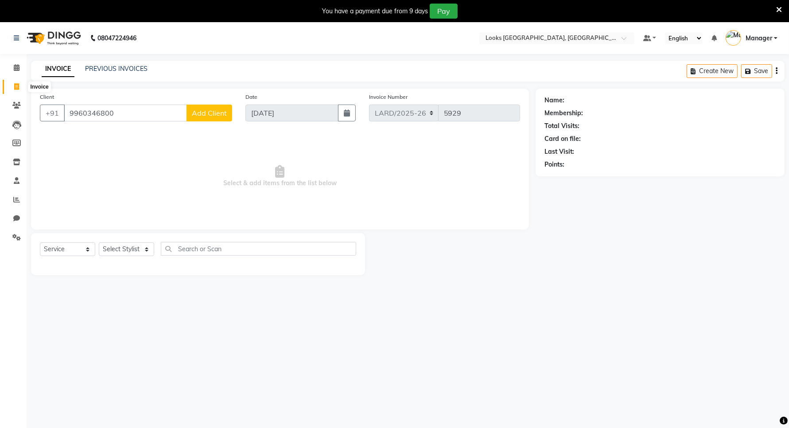
click at [16, 82] on span at bounding box center [17, 87] width 16 height 10
click at [16, 69] on icon at bounding box center [17, 67] width 6 height 7
click at [14, 91] on span at bounding box center [17, 87] width 16 height 10
click at [12, 37] on div "08047224946" at bounding box center [75, 38] width 136 height 25
click at [16, 39] on icon at bounding box center [16, 38] width 5 height 6
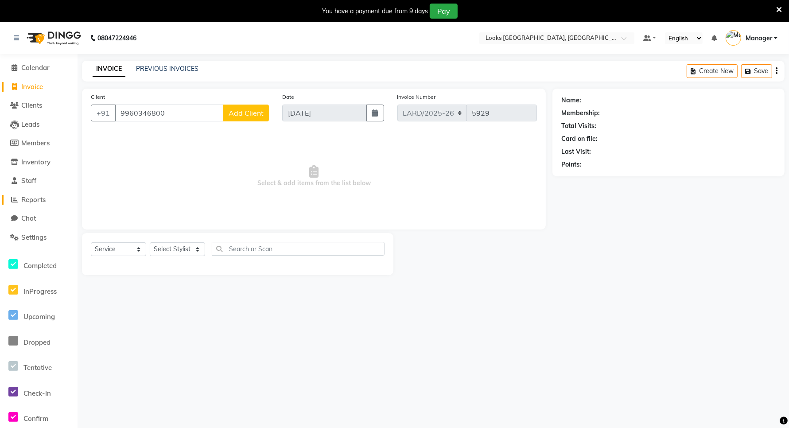
click at [41, 198] on span "Reports" at bounding box center [33, 199] width 24 height 8
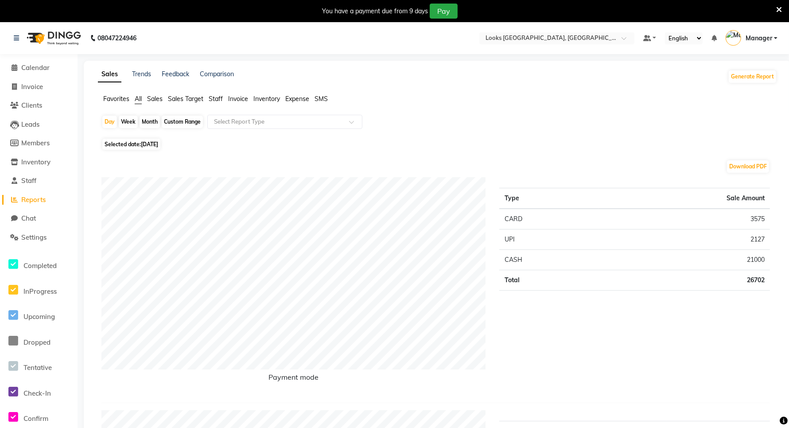
click at [40, 198] on span "Reports" at bounding box center [33, 199] width 24 height 8
click at [751, 79] on button "Generate Report" at bounding box center [752, 76] width 47 height 12
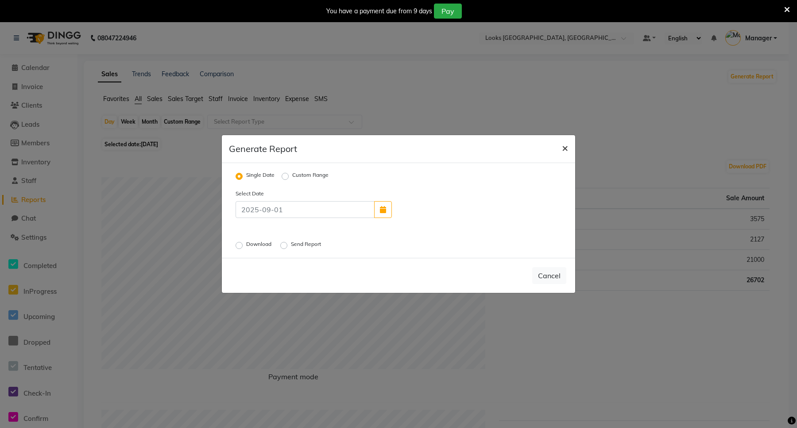
click at [566, 147] on span "×" at bounding box center [565, 147] width 6 height 13
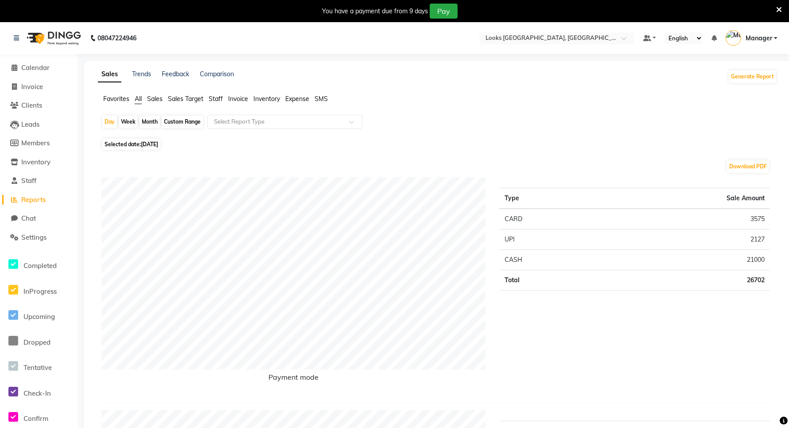
click at [158, 98] on span "Sales" at bounding box center [155, 99] width 16 height 8
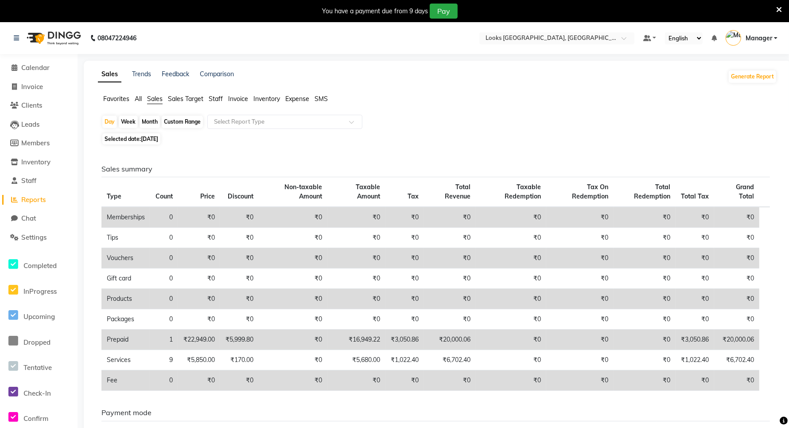
click at [187, 101] on span "Sales Target" at bounding box center [185, 99] width 35 height 8
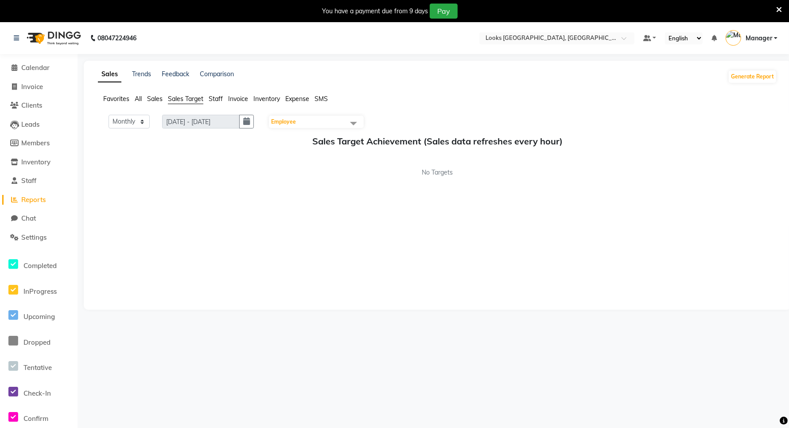
click at [149, 98] on span "Sales" at bounding box center [155, 99] width 16 height 8
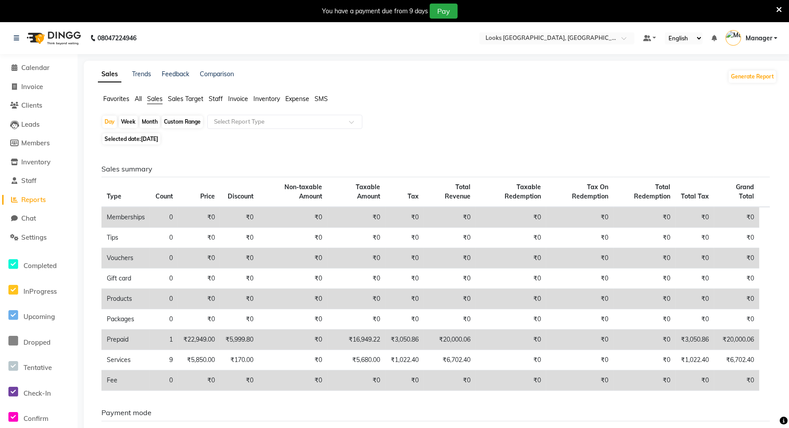
click at [181, 102] on span "Sales Target" at bounding box center [185, 99] width 35 height 8
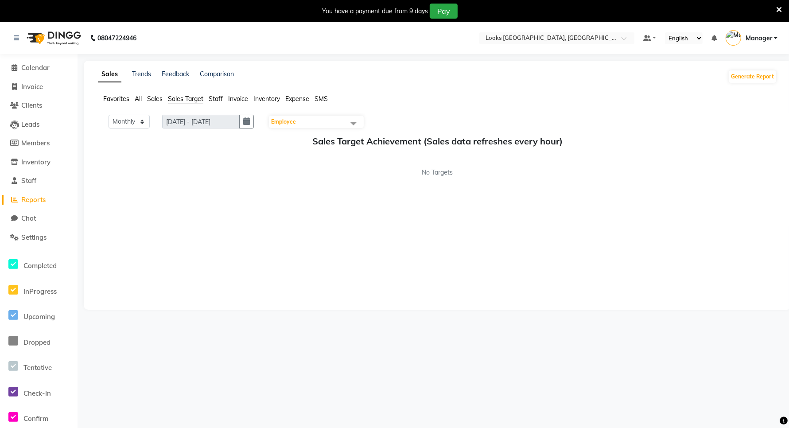
click at [333, 124] on span "Employee" at bounding box center [316, 122] width 95 height 12
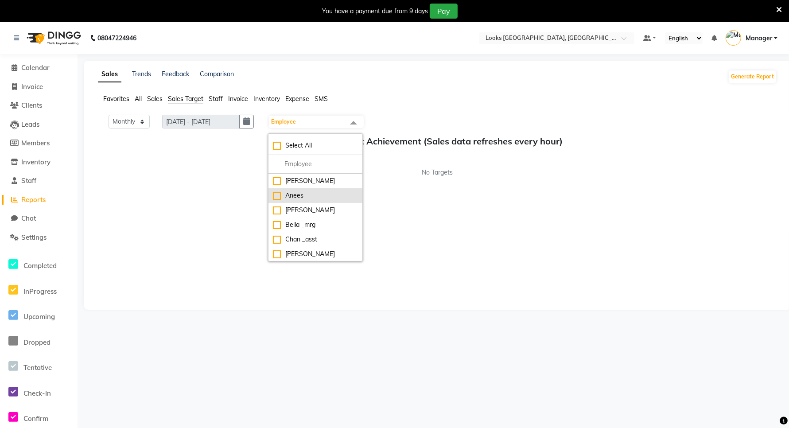
click at [306, 196] on div "Anees" at bounding box center [315, 195] width 85 height 9
checkbox input "true"
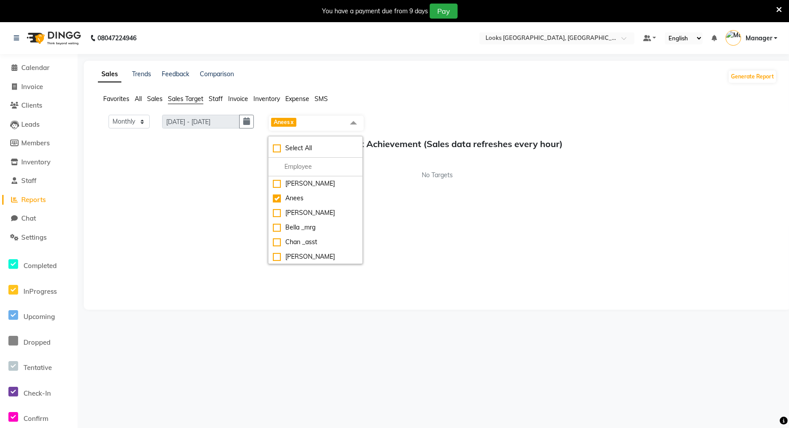
click at [155, 99] on span "Sales" at bounding box center [155, 99] width 16 height 8
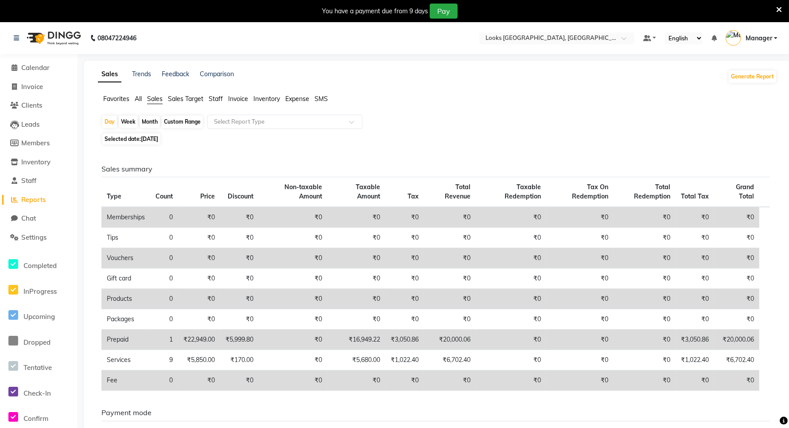
click at [179, 100] on span "Sales Target" at bounding box center [185, 99] width 35 height 8
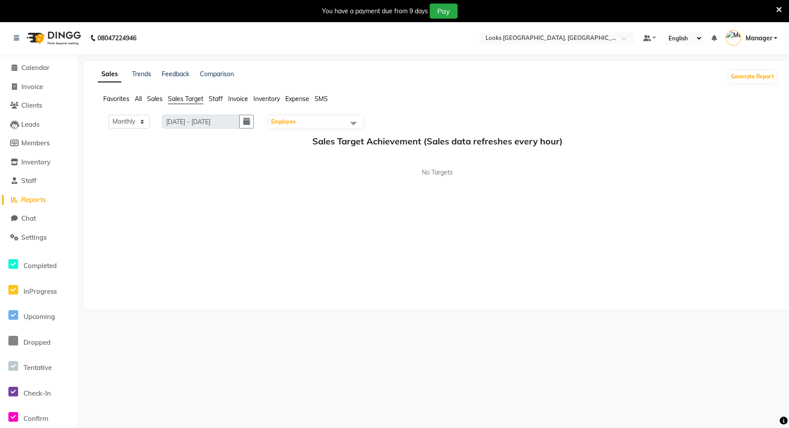
click at [238, 97] on span "Invoice" at bounding box center [238, 99] width 20 height 8
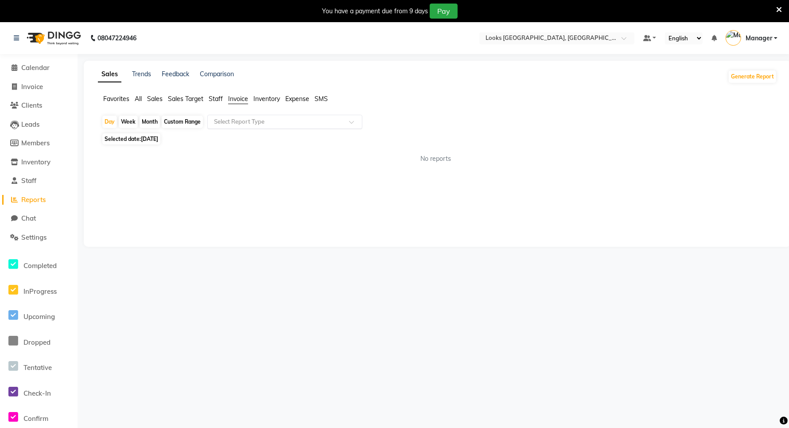
click at [320, 124] on input "text" at bounding box center [276, 121] width 128 height 9
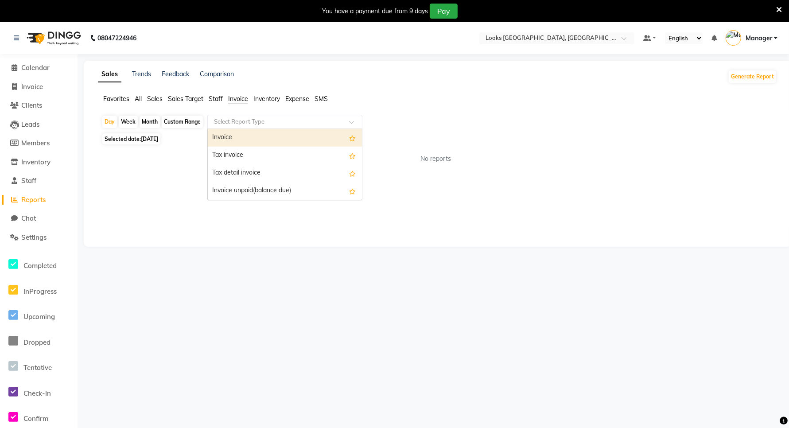
click at [260, 140] on div "Invoice" at bounding box center [285, 138] width 154 height 18
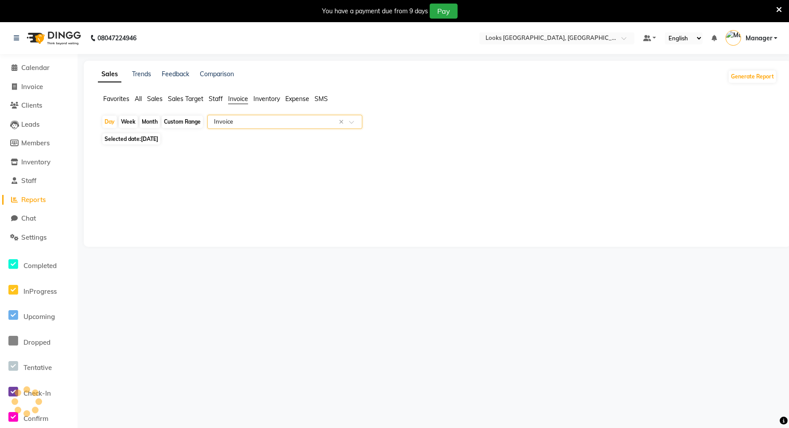
select select "filtered_report"
select select "csv"
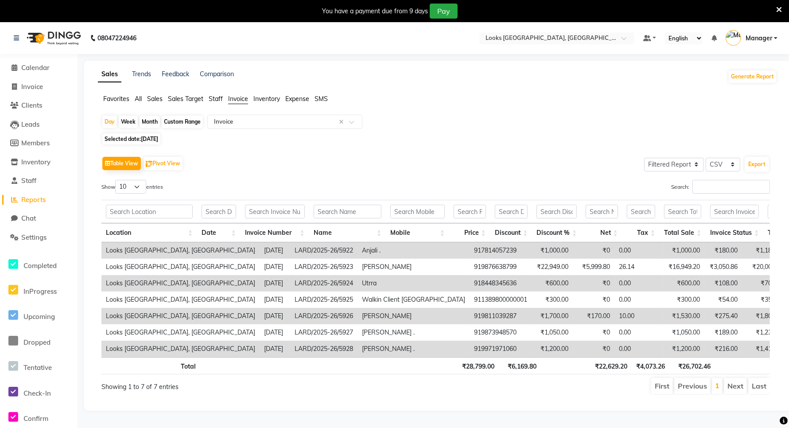
click at [158, 188] on label "Show 10 25 50 100 entries" at bounding box center [132, 187] width 62 height 14
click at [146, 188] on select "10 25 50 100" at bounding box center [130, 187] width 31 height 14
click at [216, 98] on span "Staff" at bounding box center [216, 99] width 14 height 8
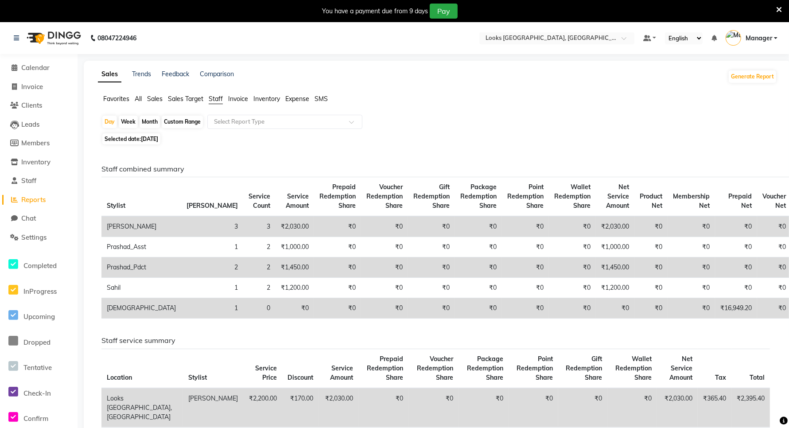
click at [140, 101] on span "All" at bounding box center [138, 99] width 7 height 8
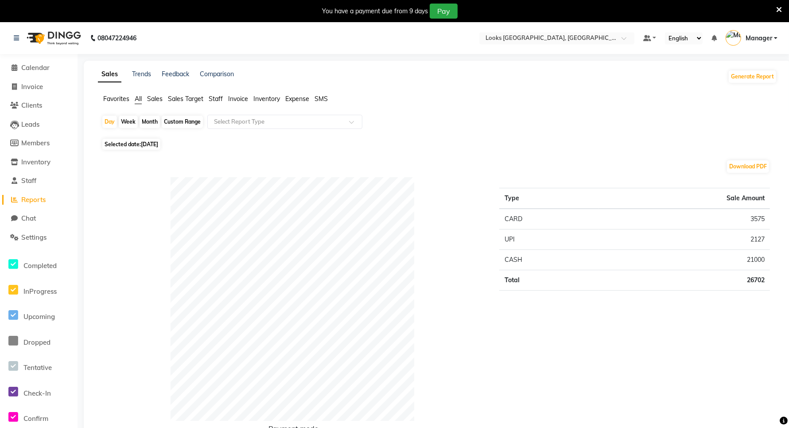
click at [157, 96] on span "Sales" at bounding box center [155, 99] width 16 height 8
